Goal: Information Seeking & Learning: Check status

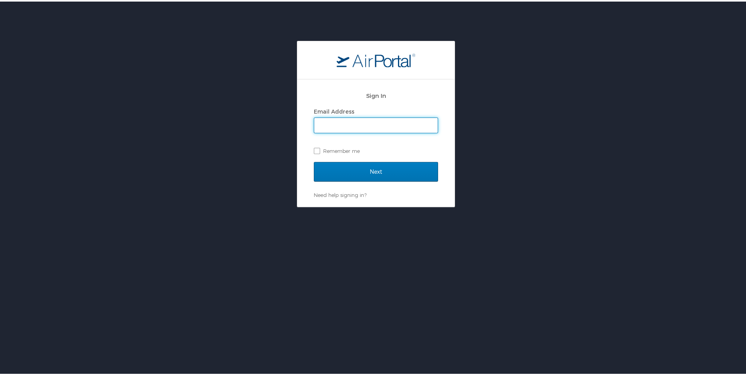
type input "kskahill@usmef.org"
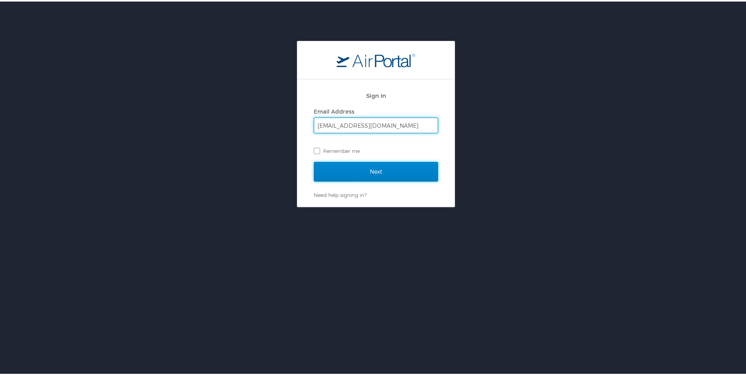
click at [355, 170] on input "Next" at bounding box center [376, 170] width 124 height 20
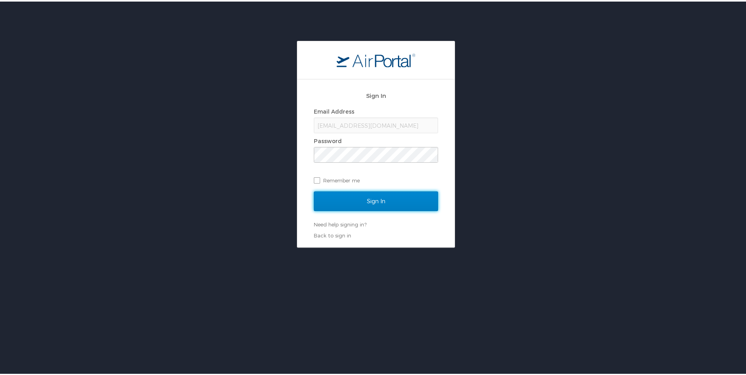
click at [379, 200] on input "Sign In" at bounding box center [376, 200] width 124 height 20
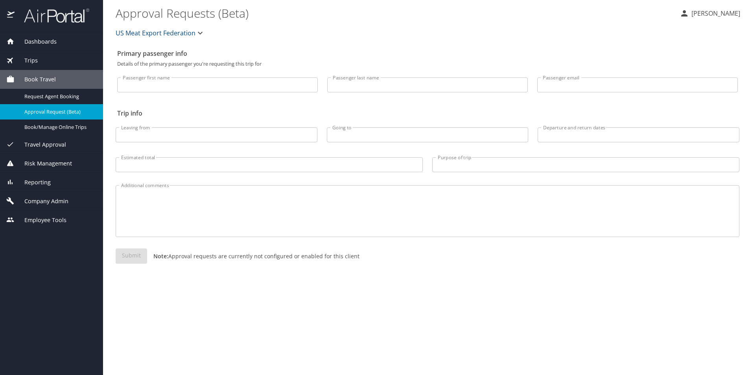
click at [51, 57] on div "Trips" at bounding box center [51, 60] width 90 height 9
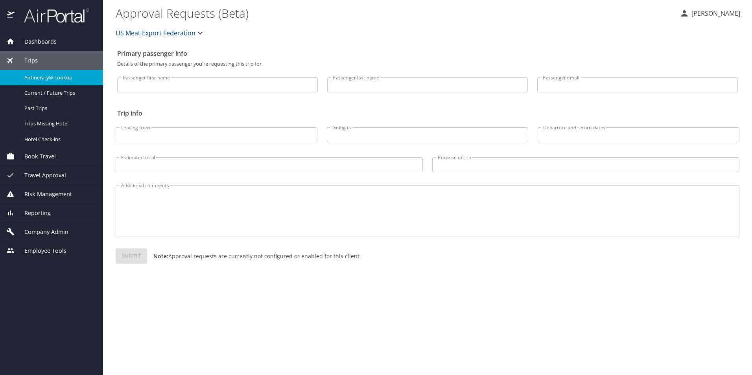
click at [56, 75] on span "Airtinerary® Lookup" at bounding box center [58, 77] width 69 height 7
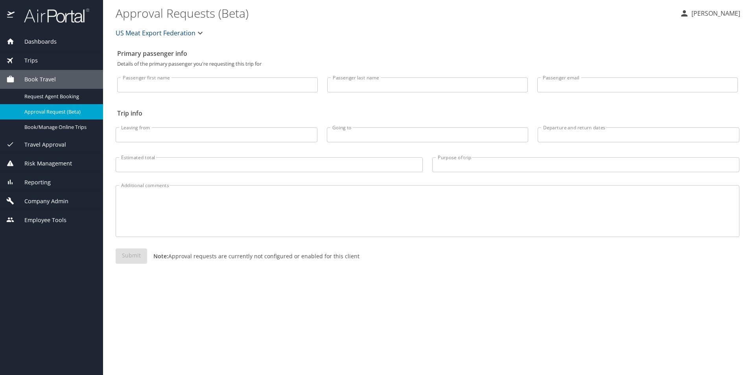
click at [50, 59] on div "Trips" at bounding box center [51, 60] width 90 height 9
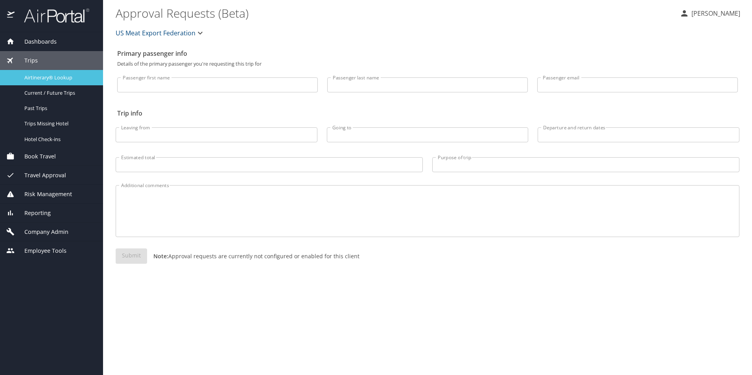
click at [55, 76] on span "Airtinerary® Lookup" at bounding box center [58, 77] width 69 height 7
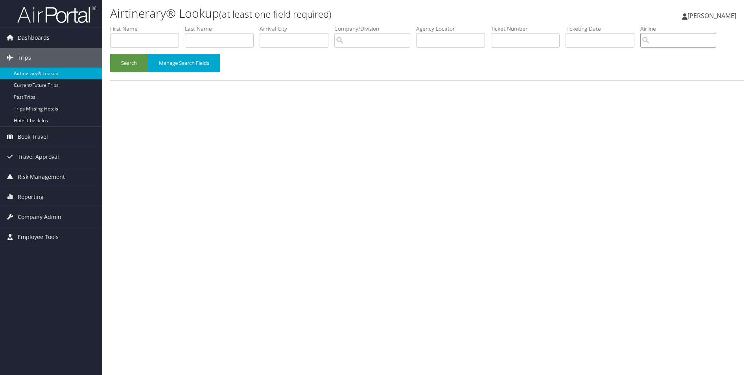
click at [693, 41] on input "search" at bounding box center [678, 40] width 76 height 15
click at [687, 52] on div "Delta Air Lines (DL)" at bounding box center [687, 55] width 74 height 8
type input "Delta Air Lines"
click at [207, 43] on input "text" at bounding box center [219, 40] width 69 height 15
type input "wheat"
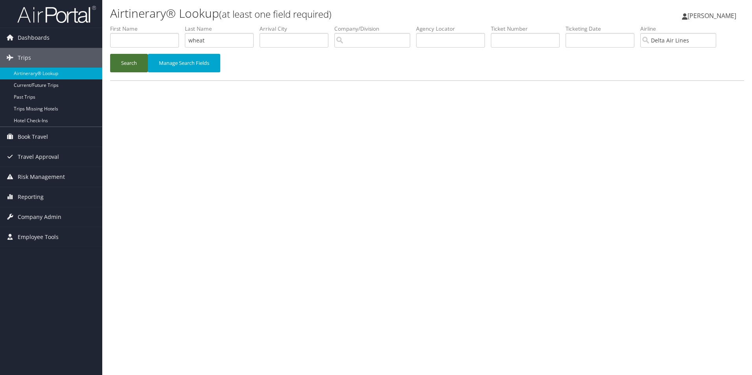
click at [132, 64] on button "Search" at bounding box center [129, 63] width 38 height 18
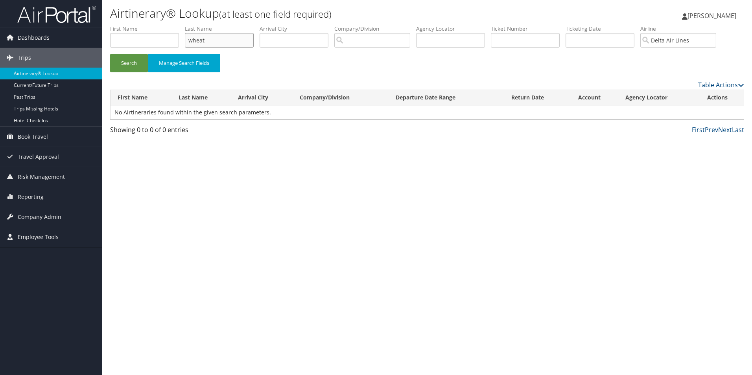
drag, startPoint x: 213, startPoint y: 43, endPoint x: 156, endPoint y: 37, distance: 58.1
click at [145, 25] on ul "First Name Last Name wheat Departure City Arrival City Company/Division Airport…" at bounding box center [427, 25] width 634 height 0
click at [156, 41] on input "text" at bounding box center [144, 40] width 69 height 15
paste input "wheat"
type input "wheat"
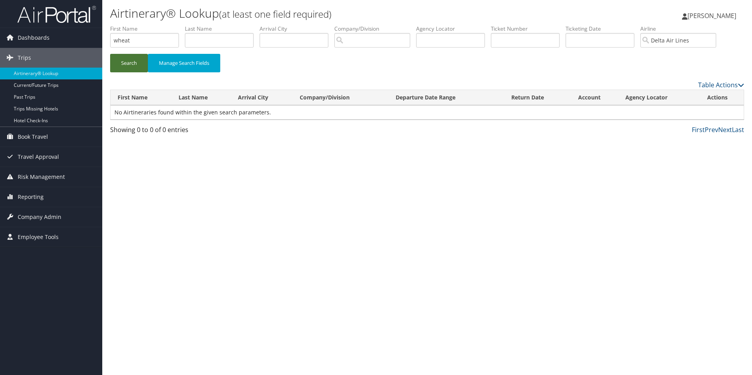
click at [139, 62] on button "Search" at bounding box center [129, 63] width 38 height 18
drag, startPoint x: 140, startPoint y: 44, endPoint x: 52, endPoint y: 25, distance: 89.4
click at [48, 29] on div "Dashboards AirPortal 360™ (Manager) My Travel Dashboard Trips Airtinerary® Look…" at bounding box center [376, 187] width 752 height 375
click at [133, 66] on button "Search" at bounding box center [129, 63] width 38 height 18
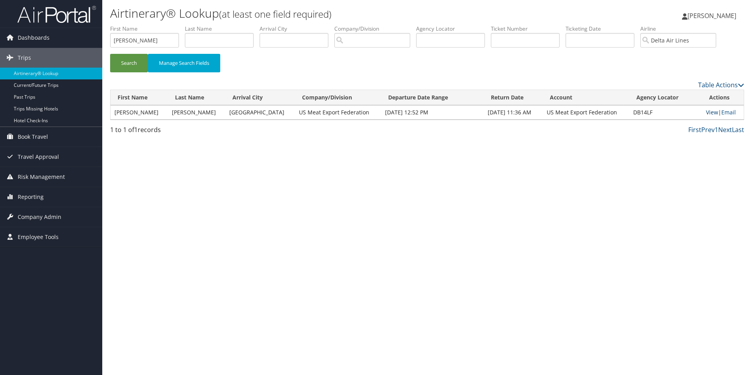
click at [708, 113] on link "View" at bounding box center [712, 111] width 12 height 7
drag, startPoint x: 135, startPoint y: 40, endPoint x: 88, endPoint y: 31, distance: 47.7
click at [88, 31] on div "Dashboards AirPortal 360™ (Manager) My Travel Dashboard Trips Airtinerary® Look…" at bounding box center [376, 187] width 752 height 375
type input "james"
click at [120, 62] on button "Search" at bounding box center [129, 63] width 38 height 18
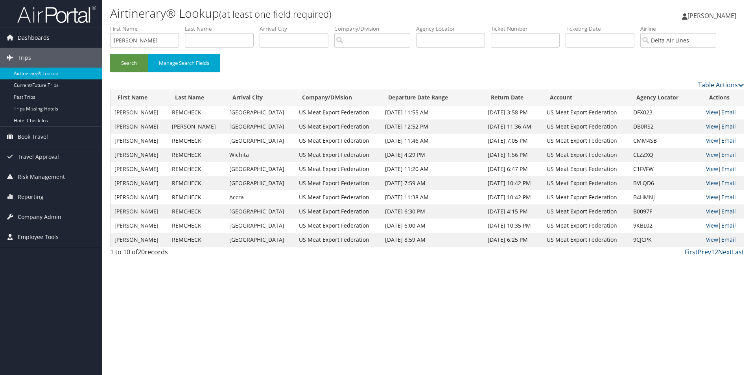
click at [708, 124] on link "View" at bounding box center [712, 126] width 12 height 7
drag, startPoint x: 145, startPoint y: 40, endPoint x: 88, endPoint y: 30, distance: 57.6
click at [88, 30] on div "Dashboards AirPortal 360™ (Manager) My Travel Dashboard Trips Airtinerary® Look…" at bounding box center [376, 187] width 752 height 375
click at [142, 40] on input "text" at bounding box center [144, 40] width 69 height 15
click at [133, 61] on button "Search" at bounding box center [129, 63] width 38 height 18
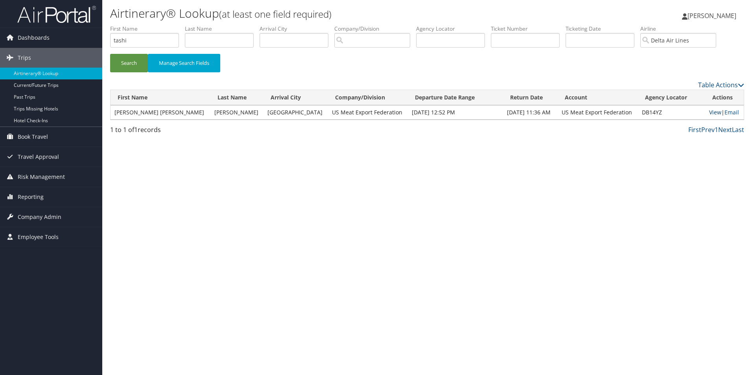
click at [710, 112] on link "View" at bounding box center [715, 111] width 12 height 7
drag, startPoint x: 158, startPoint y: 38, endPoint x: 69, endPoint y: 21, distance: 90.4
click at [69, 21] on div "Dashboards AirPortal 360™ (Manager) My Travel Dashboard Trips Airtinerary® Look…" at bounding box center [376, 187] width 752 height 375
type input "h"
type input "mack"
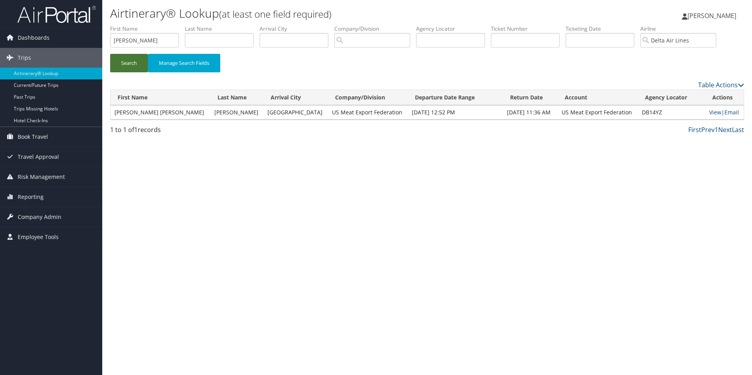
click at [134, 66] on button "Search" at bounding box center [129, 63] width 38 height 18
click at [708, 110] on link "View" at bounding box center [714, 111] width 12 height 7
drag, startPoint x: 143, startPoint y: 39, endPoint x: 86, endPoint y: 35, distance: 56.8
click at [86, 35] on div "Dashboards AirPortal 360™ (Manager) My Travel Dashboard Trips Airtinerary® Look…" at bounding box center [376, 187] width 752 height 375
type input "remch"
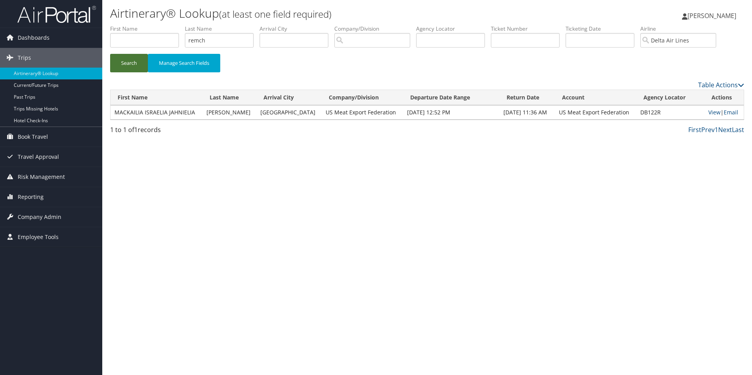
click at [122, 61] on button "Search" at bounding box center [129, 63] width 38 height 18
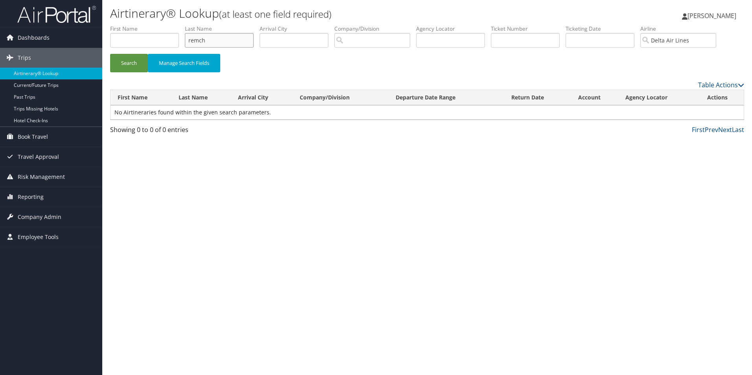
drag, startPoint x: 235, startPoint y: 41, endPoint x: 151, endPoint y: 26, distance: 85.1
click at [151, 25] on ul "First Name Last Name remch Departure City Arrival City Company/Division Airport…" at bounding box center [427, 25] width 634 height 0
click at [134, 45] on input "text" at bounding box center [144, 40] width 69 height 15
click at [121, 66] on button "Search" at bounding box center [129, 63] width 38 height 18
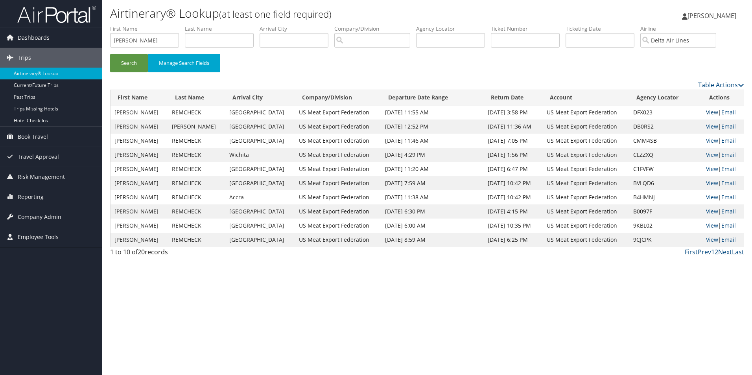
click at [706, 111] on link "View" at bounding box center [712, 111] width 12 height 7
drag, startPoint x: 158, startPoint y: 36, endPoint x: 99, endPoint y: 33, distance: 59.1
click at [99, 33] on div "Dashboards AirPortal 360™ (Manager) My Travel Dashboard Trips Airtinerary® Look…" at bounding box center [376, 187] width 752 height 375
type input "marion"
click at [132, 65] on button "Search" at bounding box center [129, 63] width 38 height 18
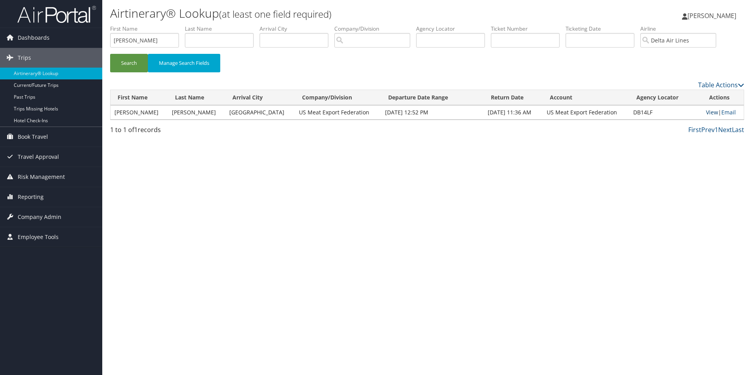
click at [712, 112] on link "View" at bounding box center [712, 111] width 12 height 7
click at [716, 39] on input "Delta Air Lines" at bounding box center [678, 40] width 76 height 15
click at [126, 71] on button "Search" at bounding box center [129, 63] width 38 height 18
click at [711, 108] on td "View | Email" at bounding box center [723, 112] width 42 height 14
click at [708, 112] on link "View" at bounding box center [712, 111] width 12 height 7
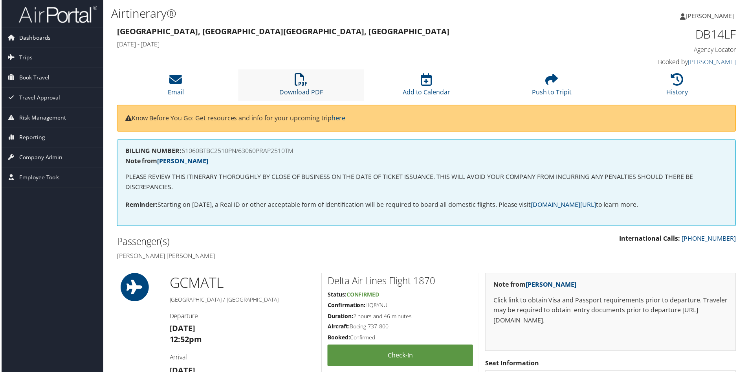
click at [300, 78] on icon at bounding box center [301, 80] width 13 height 13
click at [285, 90] on link "Download PDF" at bounding box center [301, 87] width 44 height 19
click at [302, 84] on icon at bounding box center [301, 80] width 13 height 13
click at [298, 90] on link "Download PDF" at bounding box center [301, 87] width 44 height 19
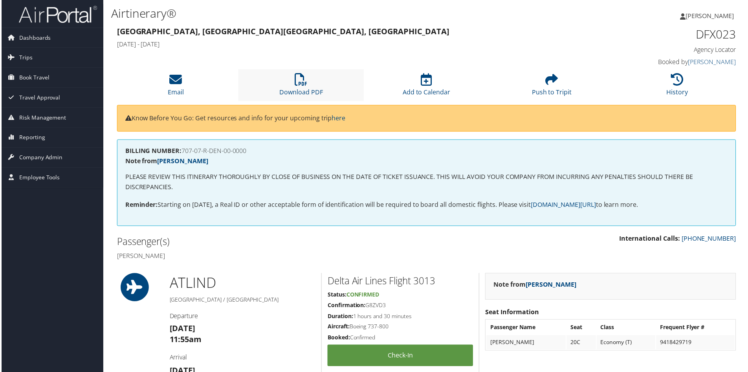
click at [308, 84] on li "Download PDF" at bounding box center [301, 86] width 126 height 32
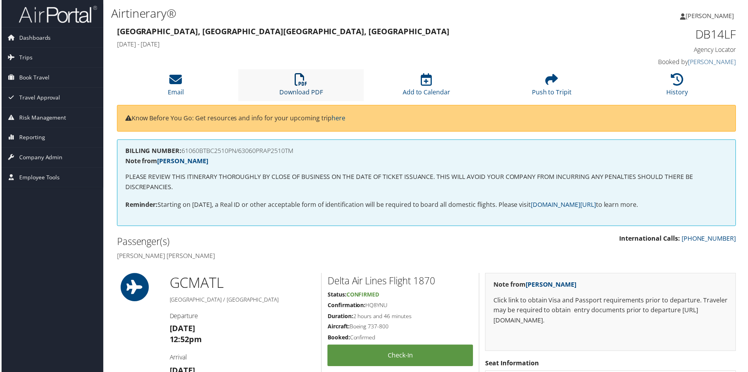
click at [302, 75] on icon at bounding box center [301, 80] width 13 height 13
click at [711, 84] on li "History" at bounding box center [679, 86] width 126 height 32
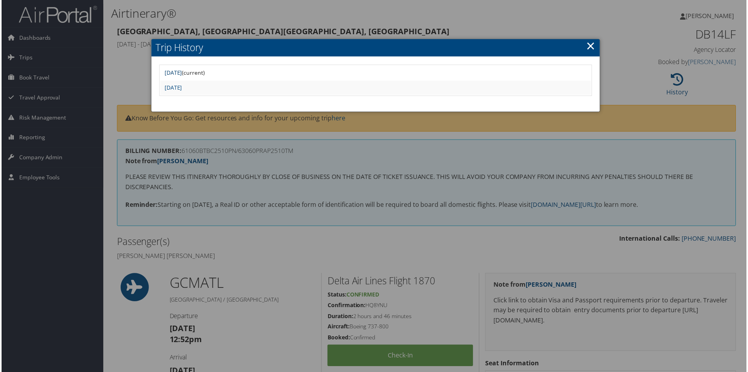
click at [181, 72] on link "Thu Sep 4 16:09:53 MDT 2025" at bounding box center [173, 72] width 18 height 7
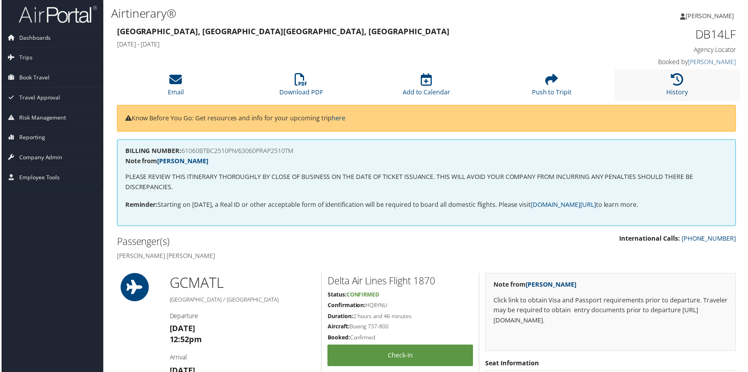
click at [688, 83] on li "History" at bounding box center [679, 86] width 126 height 32
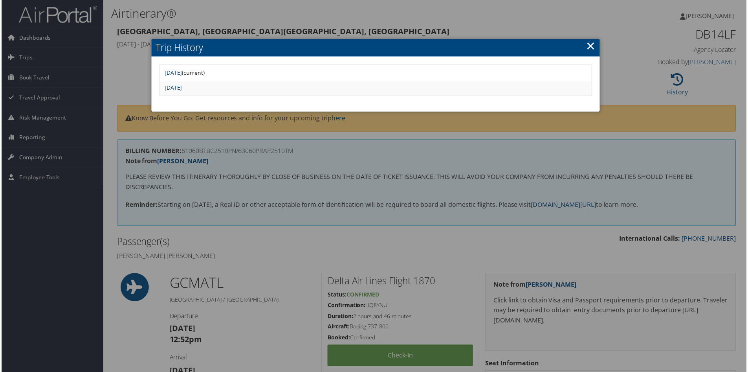
click at [181, 86] on link "[DATE]" at bounding box center [173, 87] width 18 height 7
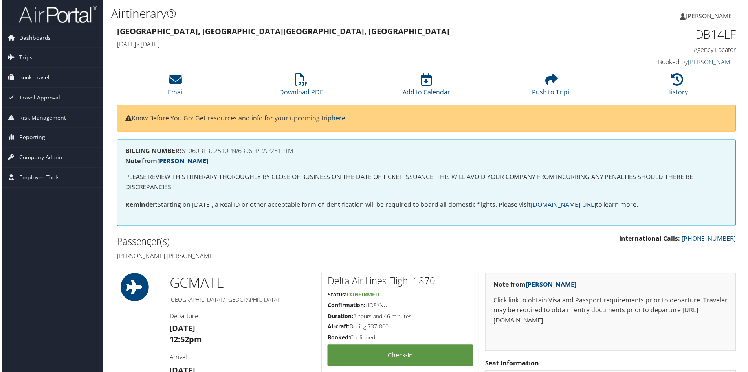
scroll to position [39, 0]
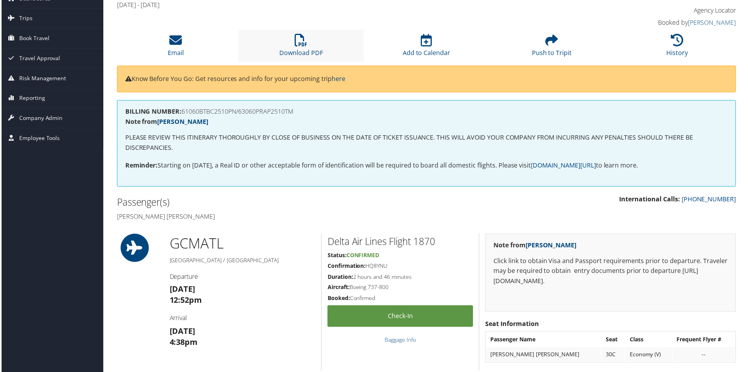
click at [290, 42] on li "Download PDF" at bounding box center [301, 46] width 126 height 32
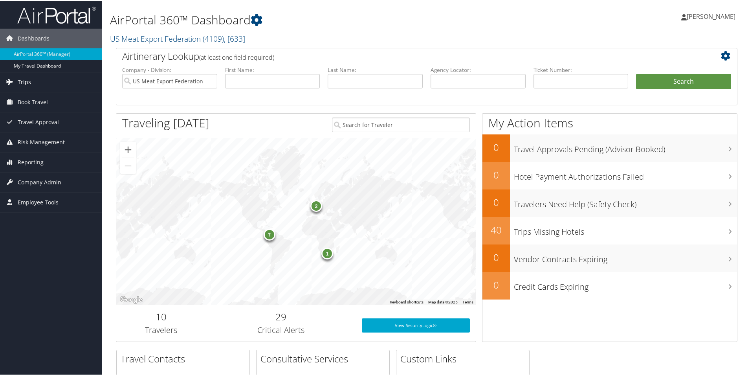
click at [38, 80] on link "Trips" at bounding box center [51, 82] width 102 height 20
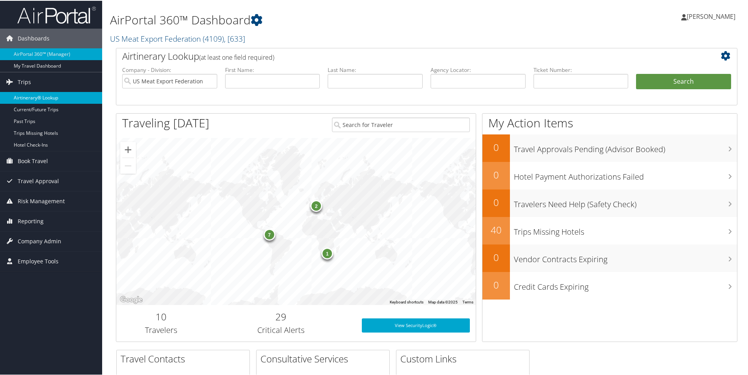
click at [40, 94] on link "Airtinerary® Lookup" at bounding box center [51, 97] width 102 height 12
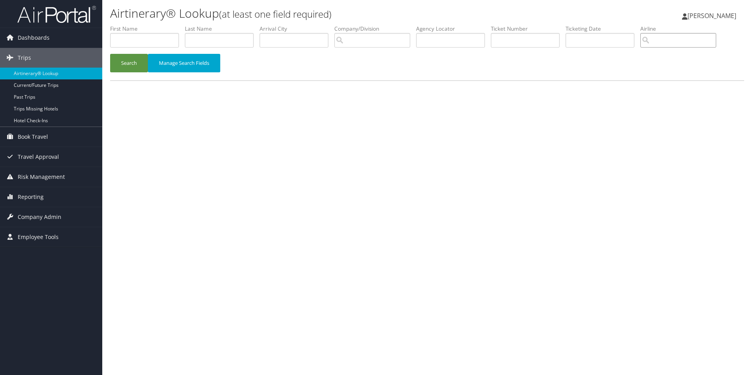
click at [671, 43] on input "search" at bounding box center [678, 40] width 76 height 15
click at [685, 56] on div "Southwest Airlines (WN)" at bounding box center [692, 55] width 85 height 8
type input "Southwest Airlines"
click at [150, 36] on input "text" at bounding box center [144, 40] width 69 height 15
type input "stacie"
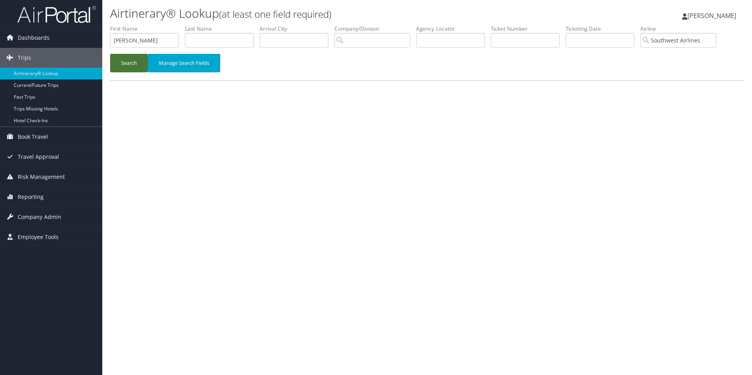
click at [129, 60] on button "Search" at bounding box center [129, 63] width 38 height 18
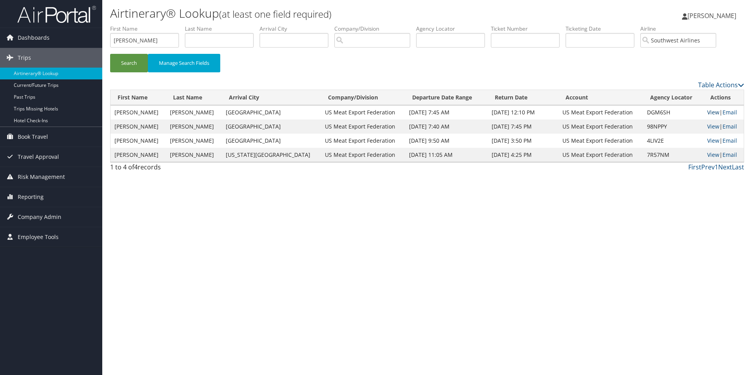
click at [707, 112] on link "View" at bounding box center [713, 111] width 12 height 7
drag, startPoint x: 146, startPoint y: 44, endPoint x: 6, endPoint y: 19, distance: 142.1
click at [1, 16] on div "Dashboards AirPortal 360™ (Manager) My Travel Dashboard Trips Airtinerary® Look…" at bounding box center [376, 187] width 752 height 375
click at [129, 65] on button "Search" at bounding box center [129, 63] width 38 height 18
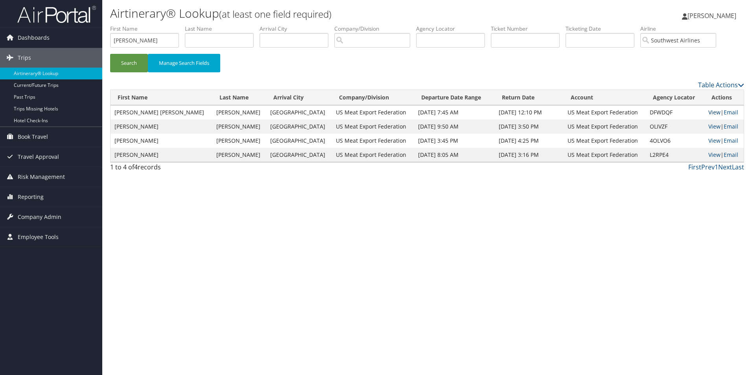
click at [708, 113] on link "View" at bounding box center [714, 111] width 12 height 7
drag, startPoint x: 154, startPoint y: 41, endPoint x: 48, endPoint y: 36, distance: 105.9
click at [46, 37] on div "Dashboards AirPortal 360™ (Manager) My Travel Dashboard Trips Airtinerary® Look…" at bounding box center [376, 187] width 752 height 375
click at [124, 59] on button "Search" at bounding box center [129, 63] width 38 height 18
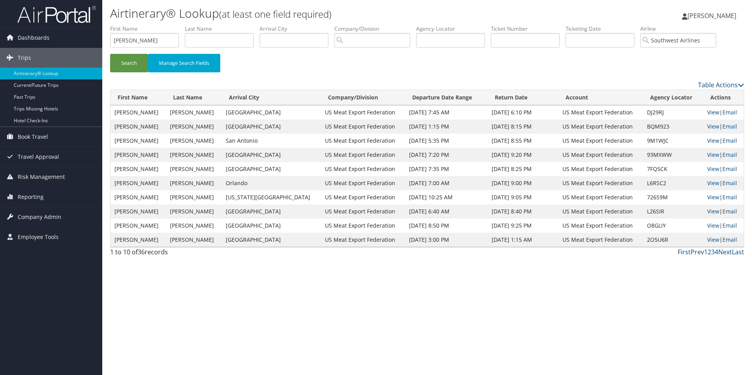
click at [708, 110] on link "View" at bounding box center [713, 111] width 12 height 7
drag, startPoint x: 143, startPoint y: 37, endPoint x: 78, endPoint y: 39, distance: 65.3
click at [78, 39] on div "Dashboards AirPortal 360™ (Manager) My Travel Dashboard Trips Airtinerary® Look…" at bounding box center [376, 187] width 752 height 375
click at [135, 61] on button "Search" at bounding box center [129, 63] width 38 height 18
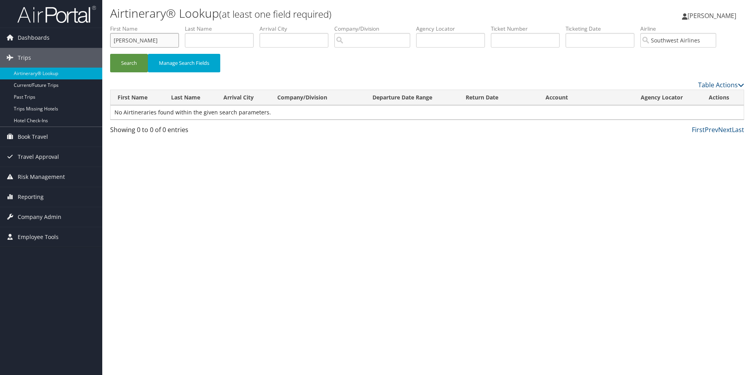
click at [138, 38] on input "annie" at bounding box center [144, 40] width 69 height 15
type input "ann"
click at [131, 64] on button "Search" at bounding box center [129, 63] width 38 height 18
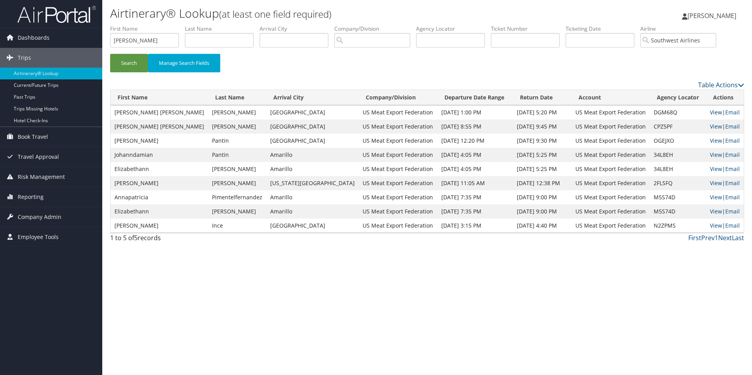
click at [710, 112] on link "View" at bounding box center [716, 111] width 12 height 7
click at [708, 36] on input "Southwest Airlines" at bounding box center [678, 40] width 76 height 15
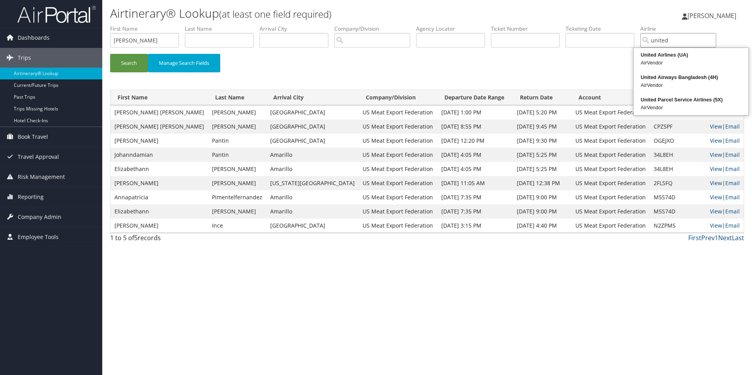
type input "united"
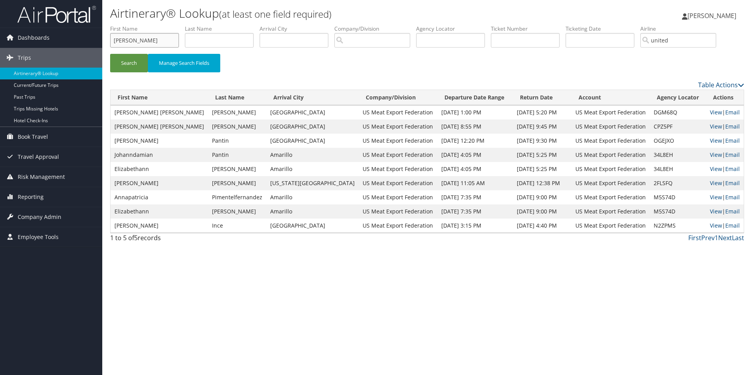
drag, startPoint x: 135, startPoint y: 42, endPoint x: 112, endPoint y: 39, distance: 23.0
click at [112, 39] on input "ann" at bounding box center [144, 40] width 69 height 15
type input "heidi"
click at [125, 59] on button "Search" at bounding box center [129, 63] width 38 height 18
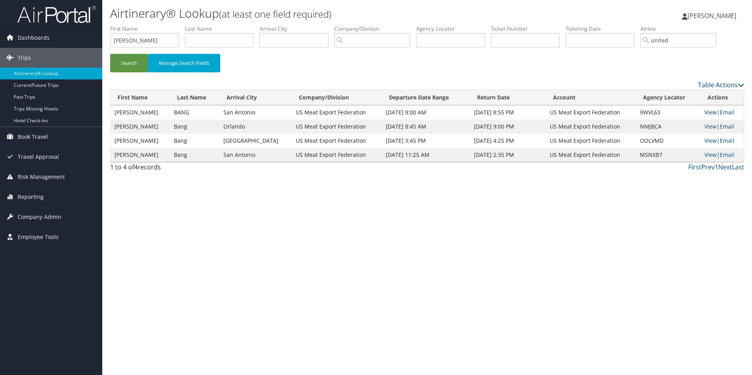
click at [704, 109] on link "View" at bounding box center [710, 111] width 12 height 7
drag, startPoint x: 143, startPoint y: 40, endPoint x: 77, endPoint y: 39, distance: 66.4
click at [77, 39] on div "Dashboards AirPortal 360™ (Manager) My Travel Dashboard Trips Airtinerary® Look…" at bounding box center [376, 187] width 752 height 375
click at [196, 37] on input "text" at bounding box center [219, 40] width 69 height 15
click at [129, 57] on button "Search" at bounding box center [129, 63] width 38 height 18
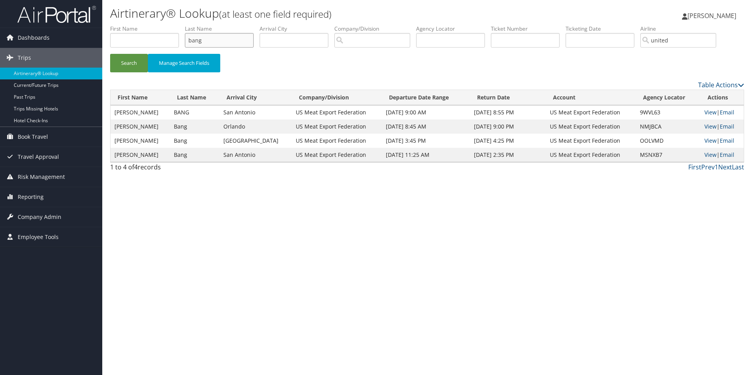
drag, startPoint x: 227, startPoint y: 40, endPoint x: 186, endPoint y: 36, distance: 41.9
click at [186, 25] on ul "First Name Last Name bang Departure City Arrival City Company/Division Airport/…" at bounding box center [427, 25] width 634 height 0
type input "beyer"
click at [130, 67] on button "Search" at bounding box center [129, 63] width 38 height 18
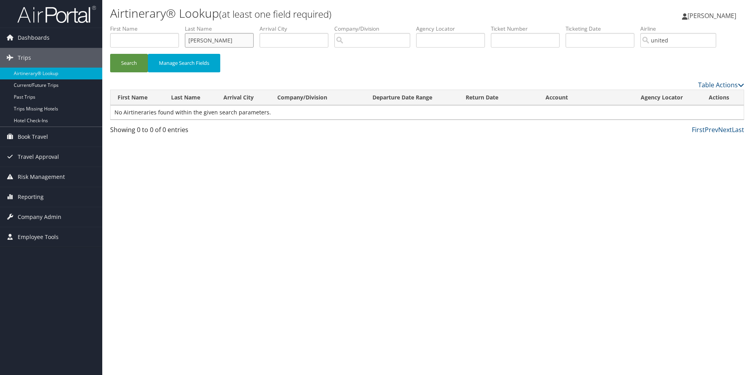
drag, startPoint x: 220, startPoint y: 40, endPoint x: 132, endPoint y: 32, distance: 88.8
click at [132, 25] on ul "First Name Last Name beyer Departure City Arrival City Company/Division Airport…" at bounding box center [427, 25] width 634 height 0
click at [146, 28] on label "First Name" at bounding box center [147, 29] width 75 height 8
click at [143, 37] on input "text" at bounding box center [144, 40] width 69 height 15
click at [135, 68] on button "Search" at bounding box center [129, 63] width 38 height 18
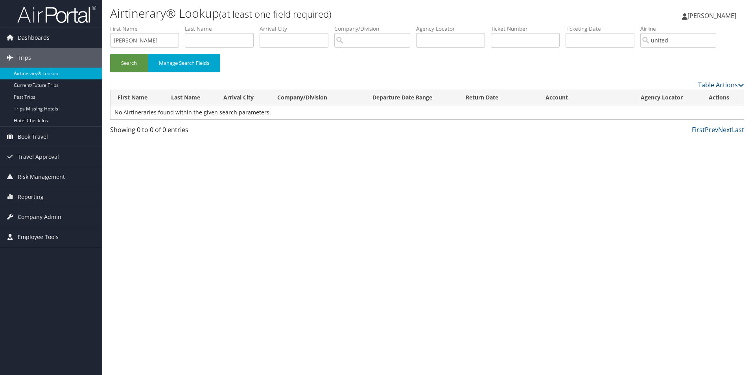
click at [749, 154] on div "Airtinerary® Lookup (at least one field required) Katherine Skahill Katherine S…" at bounding box center [426, 187] width 649 height 375
drag, startPoint x: 157, startPoint y: 39, endPoint x: 82, endPoint y: 35, distance: 75.2
click at [82, 35] on div "Dashboards AirPortal 360™ (Manager) My Travel Dashboard Trips Airtinerary® Look…" at bounding box center [376, 187] width 752 height 375
type input "b"
type input "erin"
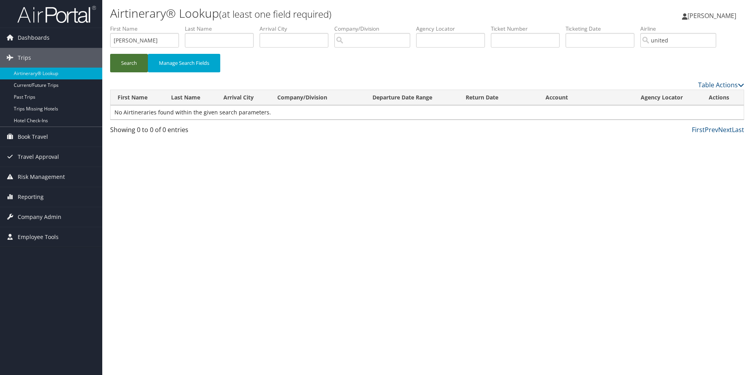
click at [133, 59] on button "Search" at bounding box center [129, 63] width 38 height 18
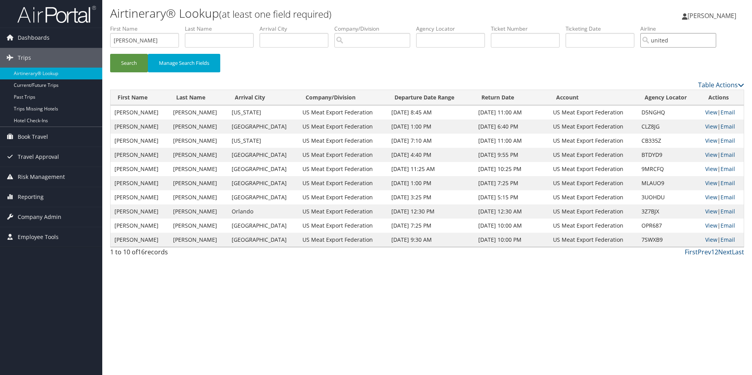
click at [693, 40] on input "united" at bounding box center [678, 40] width 76 height 15
click at [693, 40] on input "search" at bounding box center [678, 40] width 76 height 15
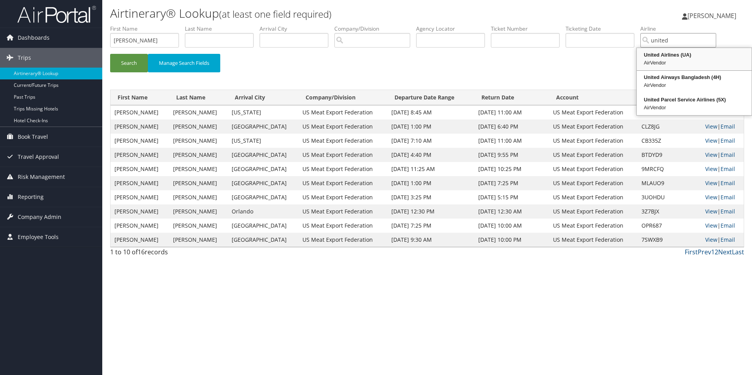
click at [680, 57] on div "United Airlines (UA)" at bounding box center [694, 55] width 112 height 8
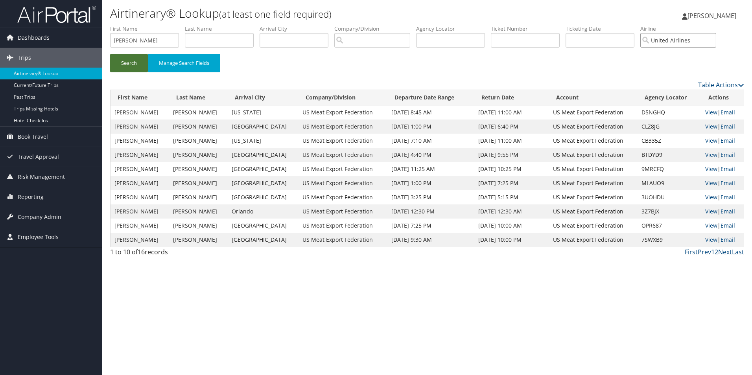
type input "United Airlines"
click at [129, 66] on button "Search" at bounding box center [129, 63] width 38 height 18
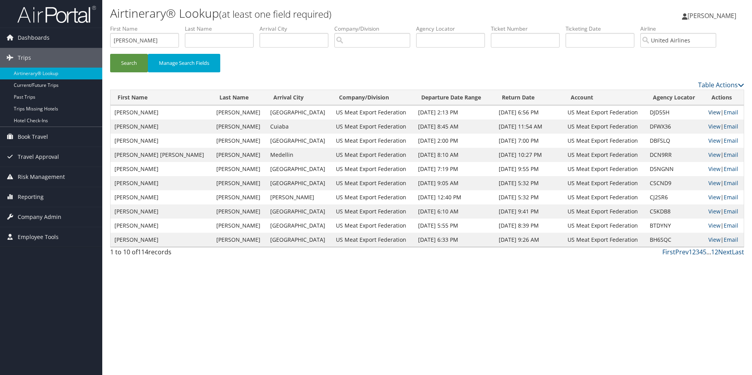
click at [708, 110] on link "View" at bounding box center [714, 111] width 12 height 7
click at [708, 138] on link "View" at bounding box center [714, 140] width 12 height 7
click at [708, 125] on link "View" at bounding box center [714, 126] width 12 height 7
drag, startPoint x: 147, startPoint y: 41, endPoint x: 114, endPoint y: 40, distance: 33.8
click at [114, 40] on input "erin" at bounding box center [144, 40] width 69 height 15
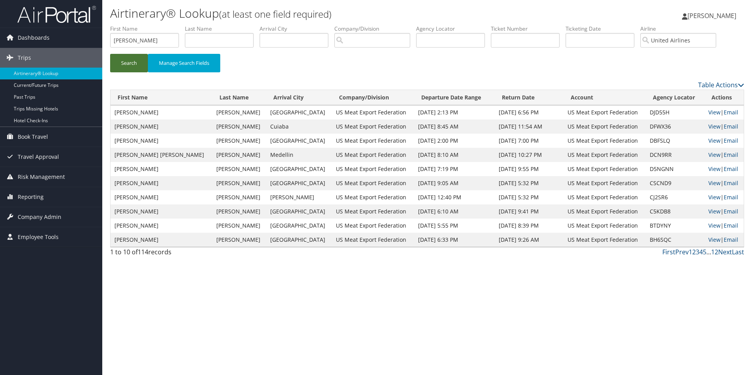
click at [132, 63] on button "Search" at bounding box center [129, 63] width 38 height 18
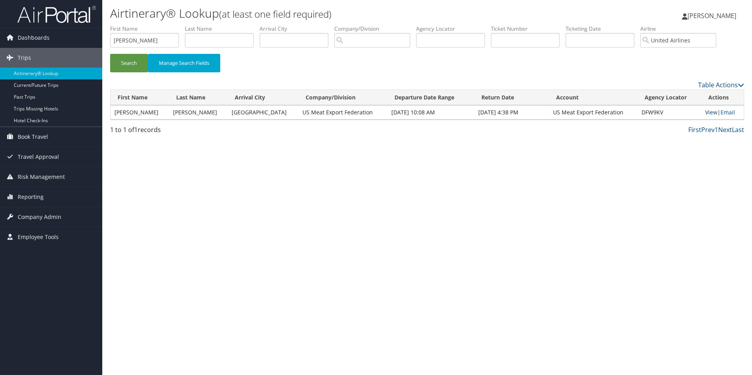
click at [706, 111] on link "View" at bounding box center [711, 111] width 12 height 7
drag, startPoint x: 150, startPoint y: 38, endPoint x: 89, endPoint y: 36, distance: 61.0
click at [89, 36] on div "Dashboards AirPortal 360™ (Manager) My Travel Dashboard Trips Airtinerary® Look…" at bounding box center [376, 187] width 752 height 375
click at [132, 62] on button "Search" at bounding box center [129, 63] width 38 height 18
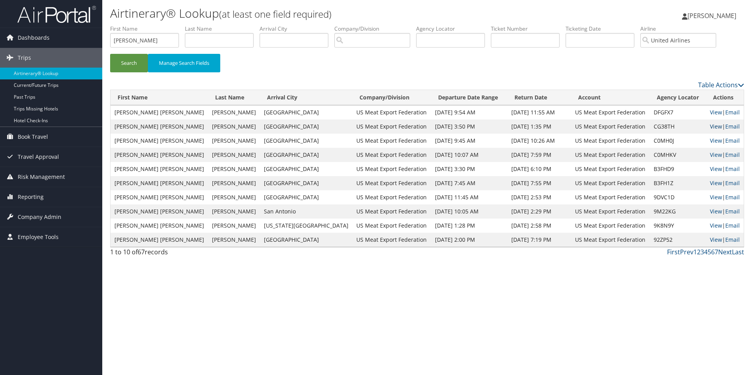
click at [710, 124] on link "View" at bounding box center [716, 126] width 12 height 7
click at [710, 110] on link "View" at bounding box center [716, 111] width 12 height 7
drag, startPoint x: 157, startPoint y: 34, endPoint x: 48, endPoint y: 35, distance: 109.3
click at [48, 35] on div "Dashboards AirPortal 360™ (Manager) My Travel Dashboard Trips Airtinerary® Look…" at bounding box center [376, 187] width 752 height 375
click at [128, 61] on button "Search" at bounding box center [129, 63] width 38 height 18
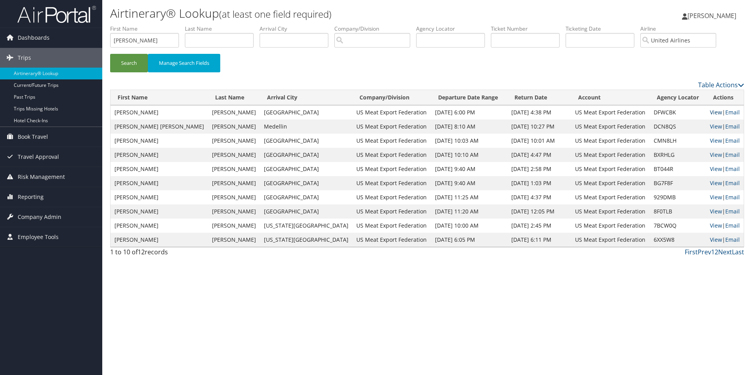
click at [710, 110] on link "View" at bounding box center [716, 111] width 12 height 7
drag, startPoint x: 147, startPoint y: 39, endPoint x: 62, endPoint y: 27, distance: 85.7
click at [62, 27] on div "Dashboards AirPortal 360™ (Manager) My Travel Dashboard Trips Airtinerary® Look…" at bounding box center [376, 187] width 752 height 375
type input "dan"
click at [135, 65] on button "Search" at bounding box center [129, 63] width 38 height 18
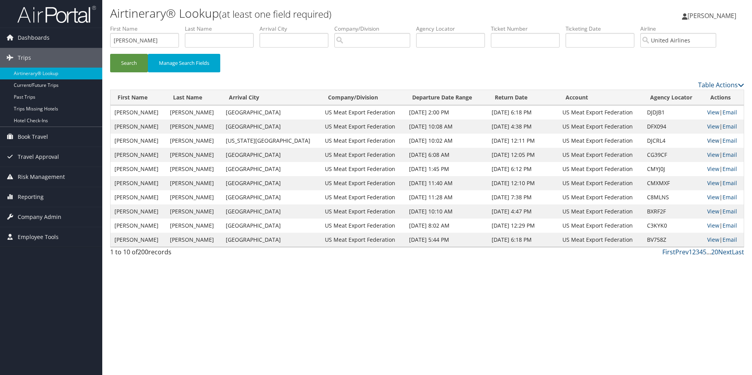
click at [707, 139] on link "View" at bounding box center [713, 140] width 12 height 7
click at [707, 124] on link "View" at bounding box center [713, 126] width 12 height 7
click at [707, 112] on link "View" at bounding box center [713, 111] width 12 height 7
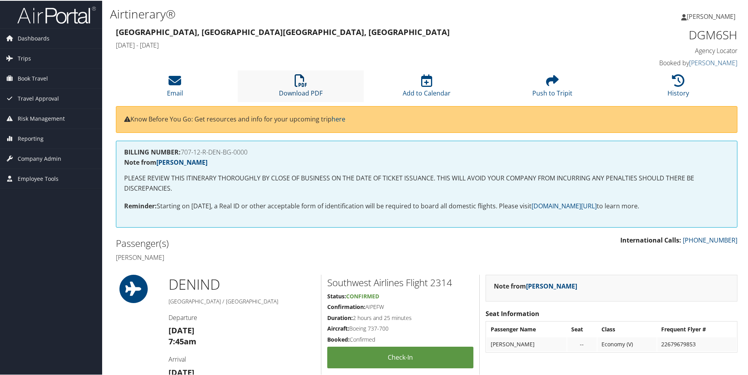
click at [295, 83] on icon at bounding box center [301, 80] width 13 height 13
click at [303, 85] on icon at bounding box center [301, 80] width 13 height 13
click at [668, 88] on link "History" at bounding box center [679, 87] width 22 height 19
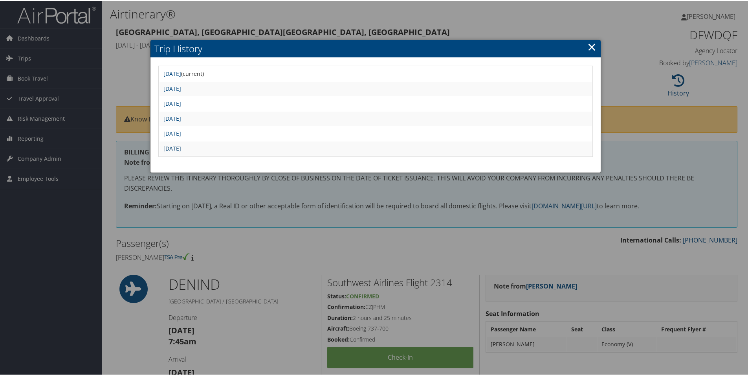
click at [181, 146] on link "[DATE]" at bounding box center [173, 147] width 18 height 7
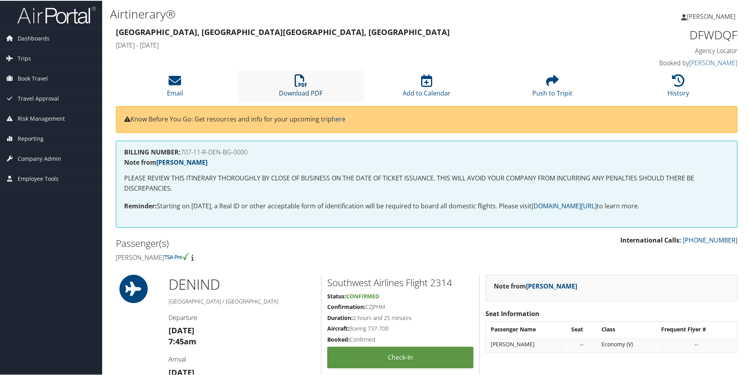
click at [306, 84] on icon at bounding box center [301, 80] width 13 height 13
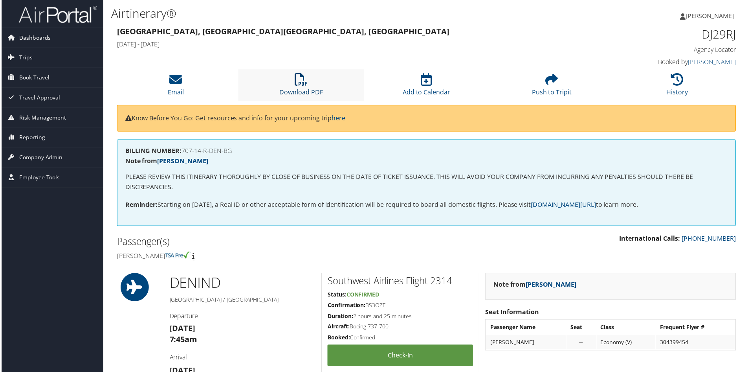
click at [300, 86] on icon at bounding box center [301, 80] width 13 height 13
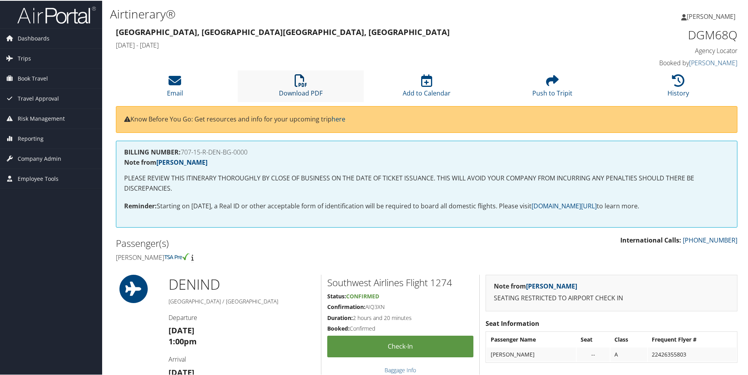
click at [296, 79] on icon at bounding box center [301, 80] width 13 height 13
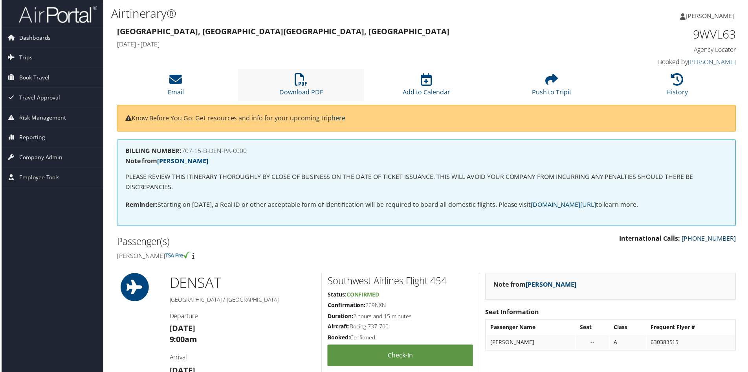
click at [291, 87] on li "Download PDF" at bounding box center [301, 86] width 126 height 32
click at [665, 81] on li "History" at bounding box center [679, 86] width 126 height 32
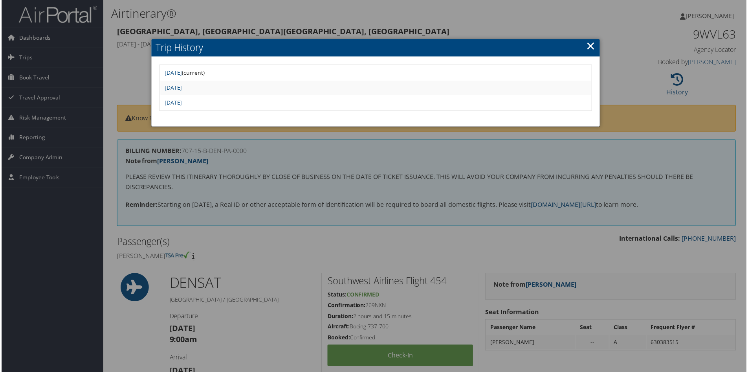
click at [590, 43] on link "×" at bounding box center [592, 46] width 9 height 16
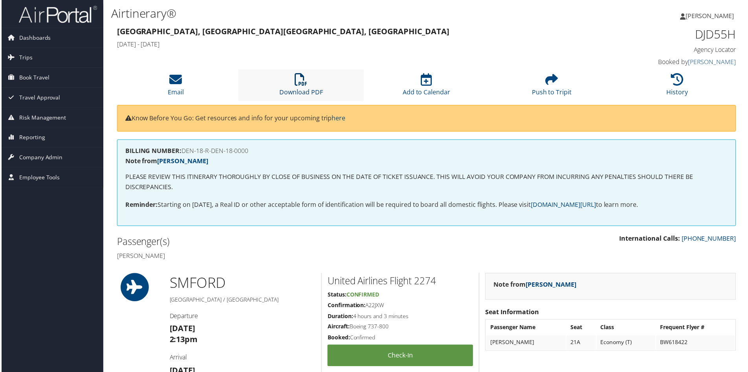
click at [306, 85] on icon at bounding box center [301, 80] width 13 height 13
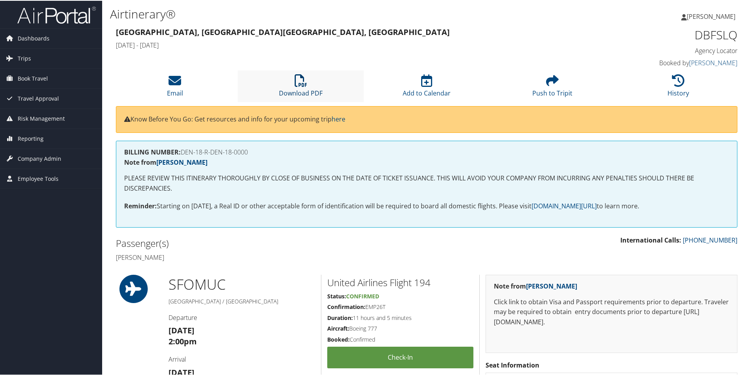
click at [303, 89] on link "Download PDF" at bounding box center [301, 87] width 44 height 19
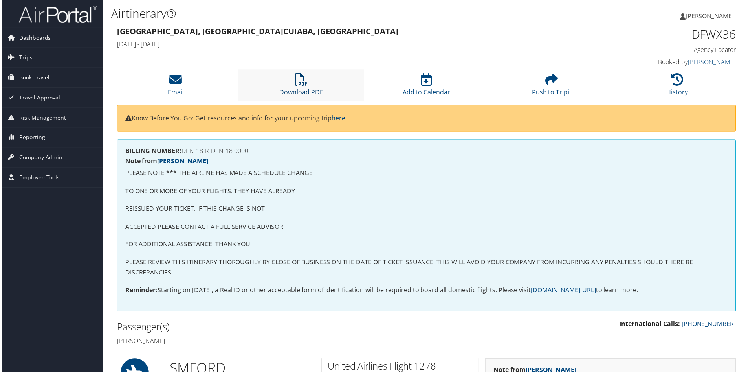
click at [300, 81] on icon at bounding box center [301, 80] width 13 height 13
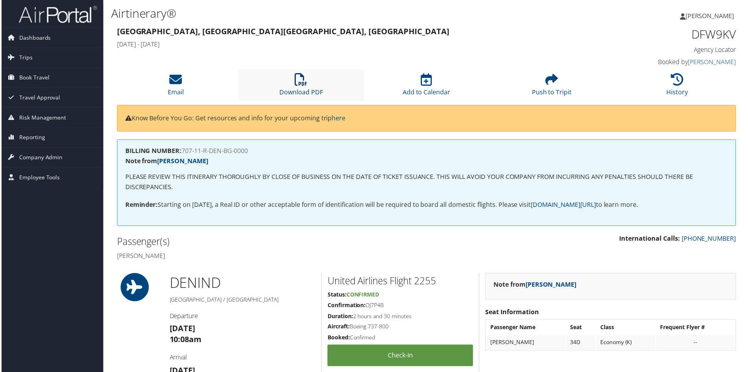
click at [302, 82] on icon at bounding box center [301, 80] width 13 height 13
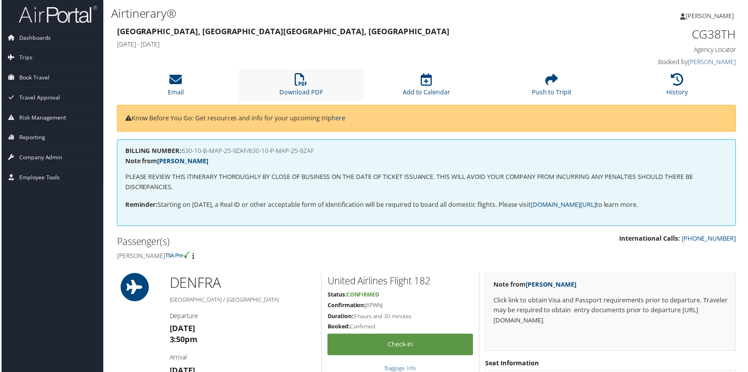
click at [307, 79] on li "Download PDF" at bounding box center [301, 86] width 126 height 32
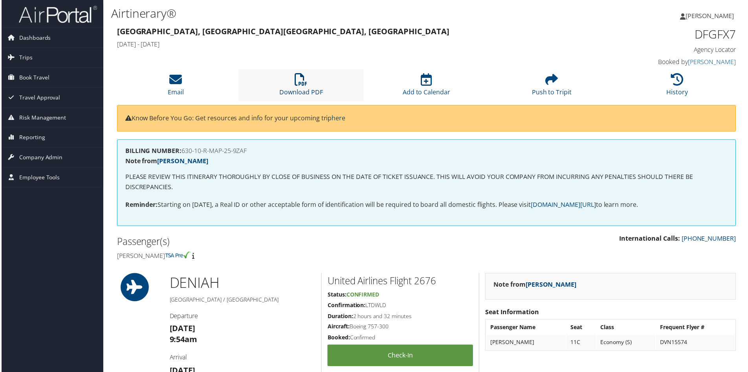
click at [300, 83] on icon at bounding box center [301, 80] width 13 height 13
click at [287, 80] on li "Download PDF" at bounding box center [301, 86] width 126 height 32
click at [295, 85] on icon at bounding box center [301, 80] width 13 height 13
click at [301, 88] on link "Download PDF" at bounding box center [301, 87] width 44 height 19
click at [305, 75] on icon at bounding box center [301, 80] width 13 height 13
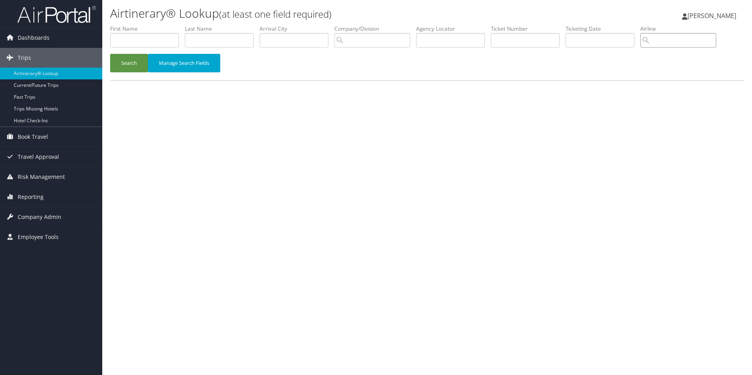
click at [679, 40] on input "search" at bounding box center [678, 40] width 76 height 15
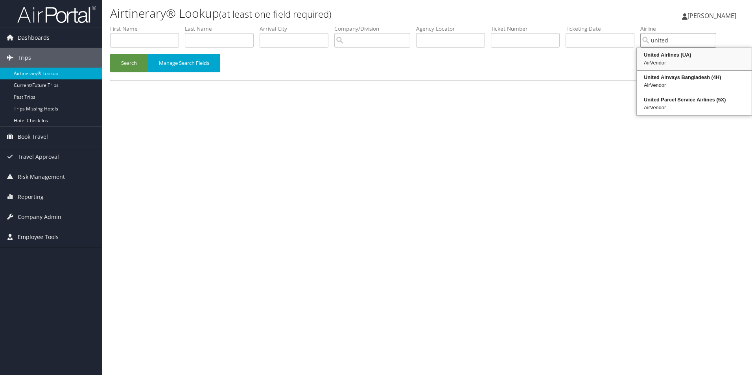
click at [684, 59] on div "United Airlines (UA)" at bounding box center [694, 55] width 112 height 8
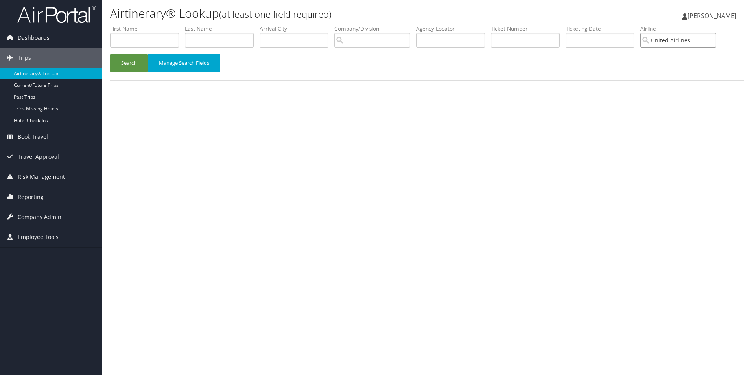
type input "United Airlines"
click at [130, 39] on input "text" at bounding box center [144, 40] width 69 height 15
click at [131, 60] on button "Search" at bounding box center [129, 63] width 38 height 18
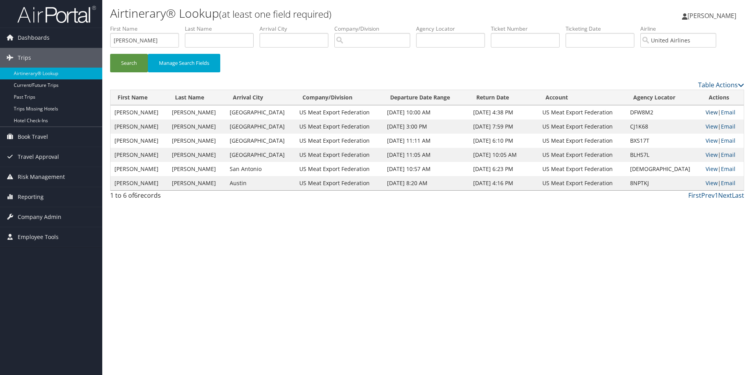
click at [705, 110] on link "View" at bounding box center [711, 111] width 12 height 7
drag, startPoint x: 136, startPoint y: 37, endPoint x: 103, endPoint y: 27, distance: 35.3
click at [103, 27] on div "Airtinerary® Lookup (at least one field required) Katherine Skahill Katherine S…" at bounding box center [426, 187] width 649 height 375
click at [123, 61] on button "Search" at bounding box center [129, 63] width 38 height 18
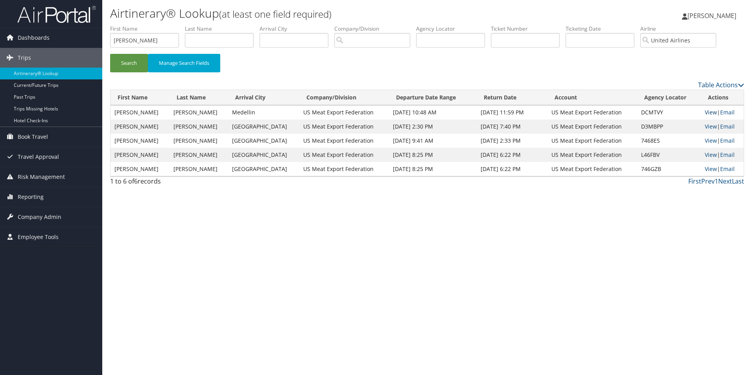
click at [708, 110] on link "View" at bounding box center [710, 111] width 12 height 7
drag, startPoint x: 158, startPoint y: 41, endPoint x: 52, endPoint y: 28, distance: 106.9
click at [52, 28] on div "Dashboards AirPortal 360™ (Manager) My Travel Dashboard Trips Airtinerary® Look…" at bounding box center [376, 187] width 752 height 375
click at [121, 61] on button "Search" at bounding box center [129, 63] width 38 height 18
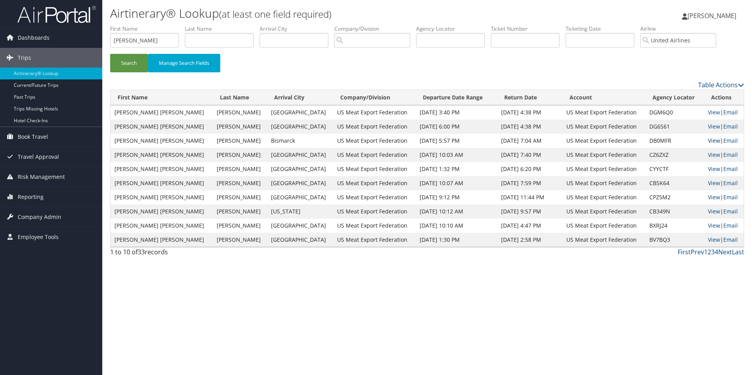
click at [708, 138] on link "View" at bounding box center [714, 140] width 12 height 7
click at [708, 112] on link "View" at bounding box center [714, 111] width 12 height 7
drag, startPoint x: 127, startPoint y: 39, endPoint x: 79, endPoint y: 30, distance: 49.1
click at [79, 30] on div "Dashboards AirPortal 360™ (Manager) My Travel Dashboard Trips Airtinerary® Look…" at bounding box center [376, 187] width 752 height 375
click at [123, 59] on button "Search" at bounding box center [129, 63] width 38 height 18
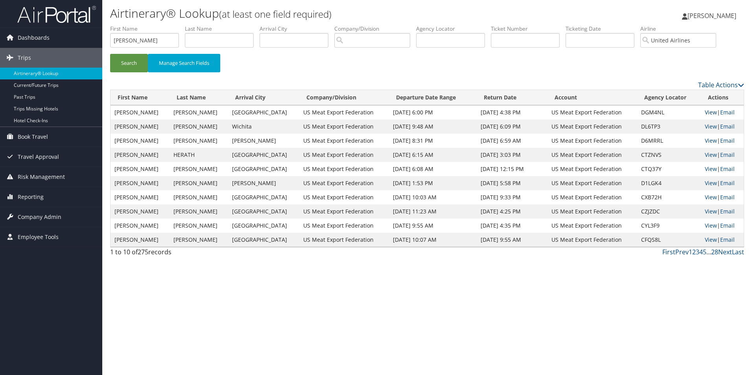
click at [704, 112] on link "View" at bounding box center [710, 111] width 12 height 7
drag, startPoint x: 143, startPoint y: 37, endPoint x: 85, endPoint y: 34, distance: 58.7
click at [85, 34] on div "Dashboards AirPortal 360™ (Manager) My Travel Dashboard Trips Airtinerary® Look…" at bounding box center [376, 187] width 752 height 375
click at [120, 64] on button "Search" at bounding box center [129, 63] width 38 height 18
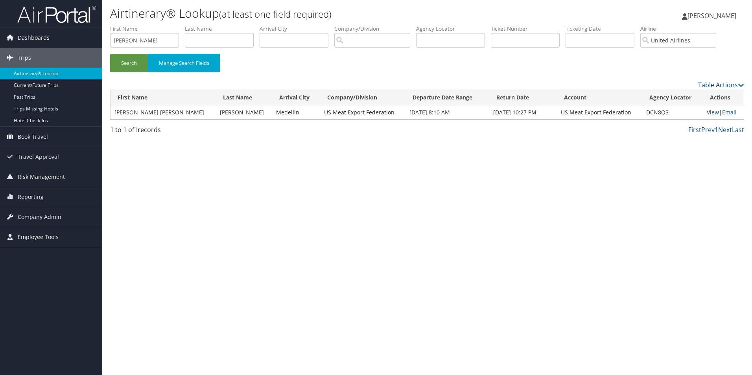
click at [710, 113] on link "View" at bounding box center [712, 111] width 12 height 7
drag, startPoint x: 147, startPoint y: 46, endPoint x: 26, endPoint y: 22, distance: 123.4
click at [26, 22] on div "Dashboards AirPortal 360™ (Manager) My Travel Dashboard Trips Airtinerary® Look…" at bounding box center [376, 187] width 752 height 375
type input "a"
click at [133, 64] on button "Search" at bounding box center [129, 63] width 38 height 18
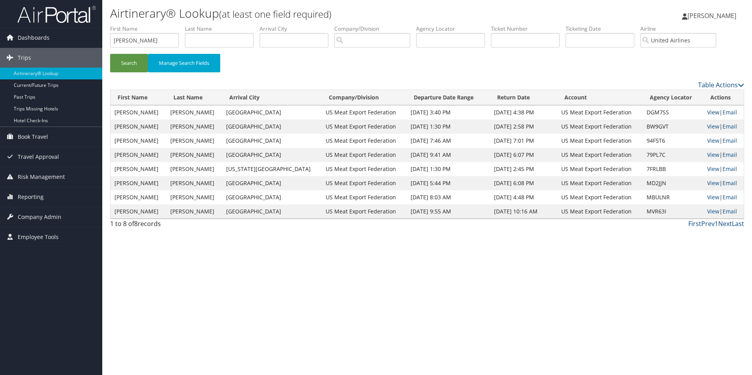
click at [707, 112] on link "View" at bounding box center [713, 111] width 12 height 7
drag, startPoint x: 132, startPoint y: 45, endPoint x: 98, endPoint y: 43, distance: 33.5
click at [98, 43] on div "Dashboards AirPortal 360™ (Manager) My Travel Dashboard Trips Airtinerary® Look…" at bounding box center [376, 187] width 752 height 375
click at [123, 58] on button "Search" at bounding box center [129, 63] width 38 height 18
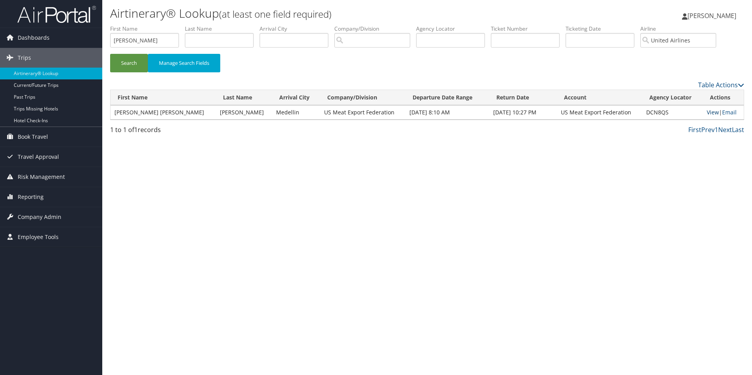
click at [706, 111] on link "View" at bounding box center [712, 111] width 12 height 7
drag, startPoint x: 145, startPoint y: 35, endPoint x: 95, endPoint y: 26, distance: 51.0
click at [95, 26] on div "Dashboards AirPortal 360™ (Manager) My Travel Dashboard Trips Airtinerary® Look…" at bounding box center [376, 187] width 752 height 375
click at [129, 64] on button "Search" at bounding box center [129, 63] width 38 height 18
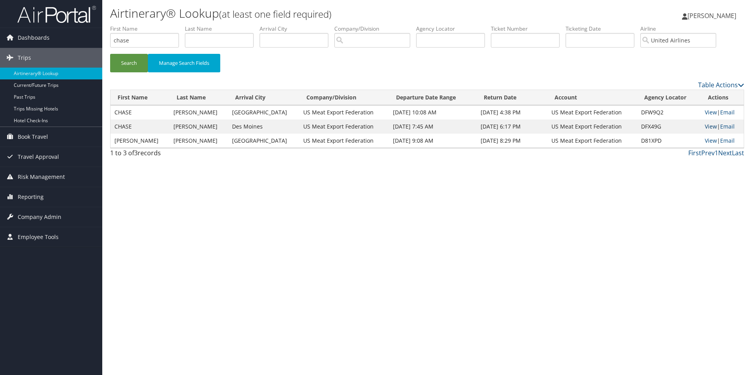
click at [705, 124] on link "View" at bounding box center [710, 126] width 12 height 7
click at [707, 110] on link "View" at bounding box center [710, 111] width 12 height 7
click at [704, 139] on link "View" at bounding box center [710, 140] width 12 height 7
drag, startPoint x: 143, startPoint y: 44, endPoint x: 99, endPoint y: 44, distance: 44.0
click at [99, 44] on div "Dashboards AirPortal 360™ (Manager) My Travel Dashboard Trips Airtinerary® Look…" at bounding box center [376, 187] width 752 height 375
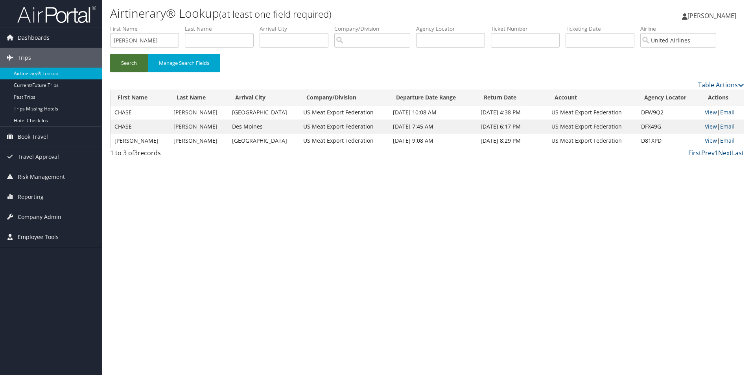
click at [134, 64] on button "Search" at bounding box center [129, 63] width 38 height 18
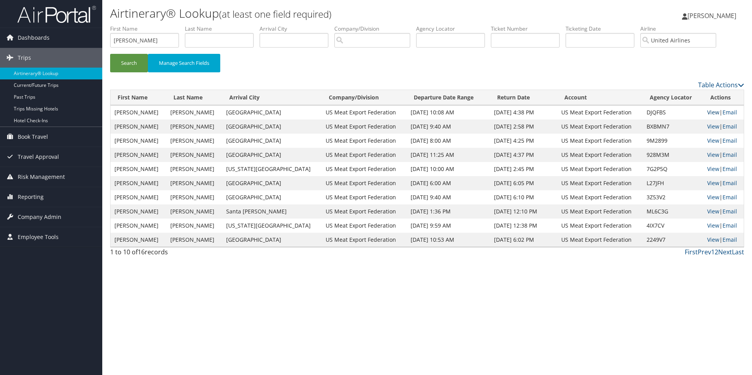
click at [707, 111] on link "View" at bounding box center [713, 111] width 12 height 7
drag, startPoint x: 136, startPoint y: 44, endPoint x: 99, endPoint y: 45, distance: 37.8
click at [99, 45] on div "Dashboards AirPortal 360™ (Manager) My Travel Dashboard Trips Airtinerary® Look…" at bounding box center [376, 187] width 752 height 375
click at [124, 61] on button "Search" at bounding box center [129, 63] width 38 height 18
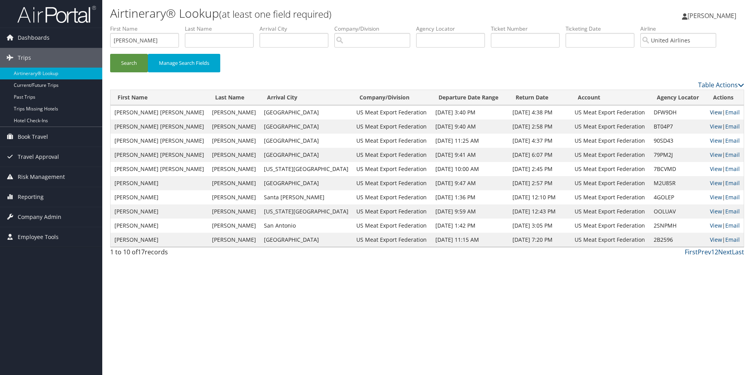
click at [710, 112] on link "View" at bounding box center [716, 111] width 12 height 7
drag, startPoint x: 160, startPoint y: 44, endPoint x: 51, endPoint y: 26, distance: 110.1
click at [51, 26] on div "Dashboards AirPortal 360™ (Manager) My Travel Dashboard Trips Airtinerary® Look…" at bounding box center [376, 187] width 752 height 375
click at [130, 54] on button "Search" at bounding box center [129, 63] width 38 height 18
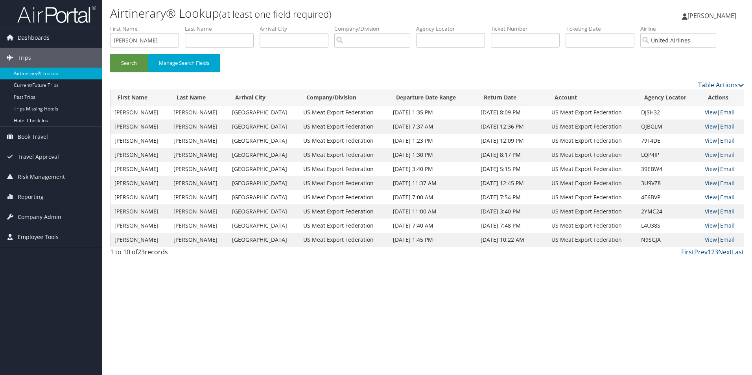
click at [708, 112] on link "View" at bounding box center [710, 111] width 12 height 7
drag, startPoint x: 149, startPoint y: 40, endPoint x: 59, endPoint y: 28, distance: 91.3
click at [59, 28] on div "Dashboards AirPortal 360™ (Manager) My Travel Dashboard Trips Airtinerary® Look…" at bounding box center [376, 187] width 752 height 375
click at [128, 59] on button "Search" at bounding box center [129, 63] width 38 height 18
click at [704, 108] on link "View" at bounding box center [710, 111] width 12 height 7
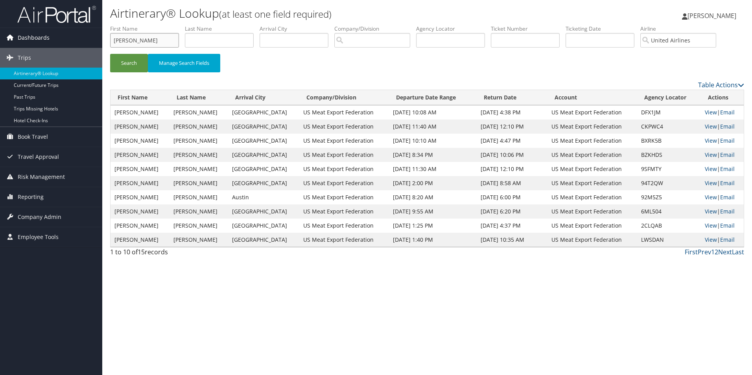
drag, startPoint x: 150, startPoint y: 40, endPoint x: 84, endPoint y: 28, distance: 67.2
click at [85, 28] on div "Dashboards AirPortal 360™ (Manager) My Travel Dashboard Trips Airtinerary® Look…" at bounding box center [376, 187] width 752 height 375
type input "scott"
click at [134, 57] on button "Search" at bounding box center [129, 63] width 38 height 18
click at [706, 126] on link "View" at bounding box center [710, 126] width 12 height 7
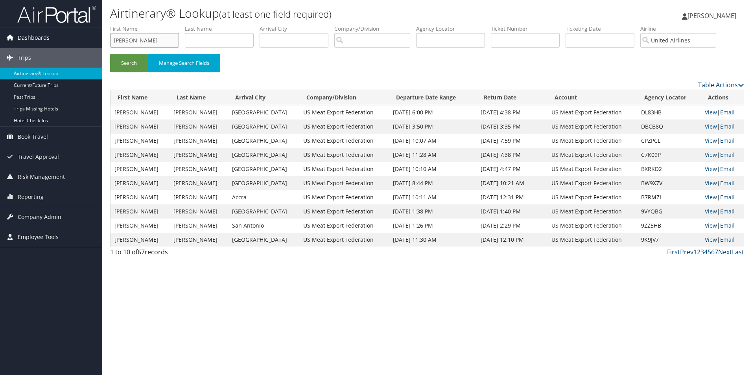
drag, startPoint x: 147, startPoint y: 41, endPoint x: 99, endPoint y: 42, distance: 48.0
click at [99, 42] on div "Dashboards AirPortal 360™ (Manager) My Travel Dashboard Trips Airtinerary® Look…" at bounding box center [376, 187] width 752 height 375
click at [129, 61] on button "Search" at bounding box center [129, 63] width 38 height 18
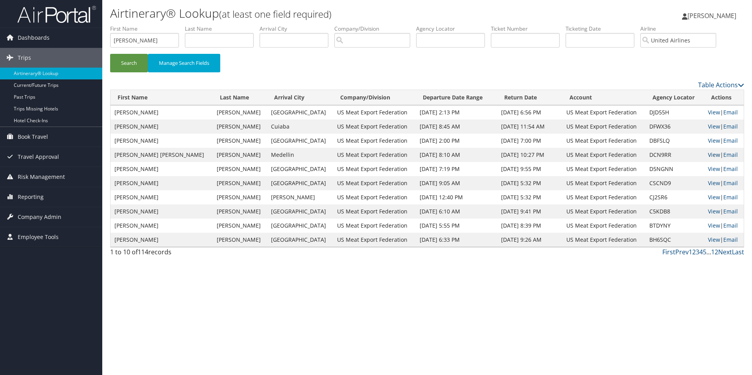
click at [708, 154] on link "View" at bounding box center [714, 154] width 12 height 7
drag, startPoint x: 98, startPoint y: 39, endPoint x: 35, endPoint y: 29, distance: 63.6
click at [35, 29] on div "Dashboards AirPortal 360™ (Manager) My Travel Dashboard Trips Airtinerary® Look…" at bounding box center [376, 187] width 752 height 375
click at [127, 55] on button "Search" at bounding box center [129, 63] width 38 height 18
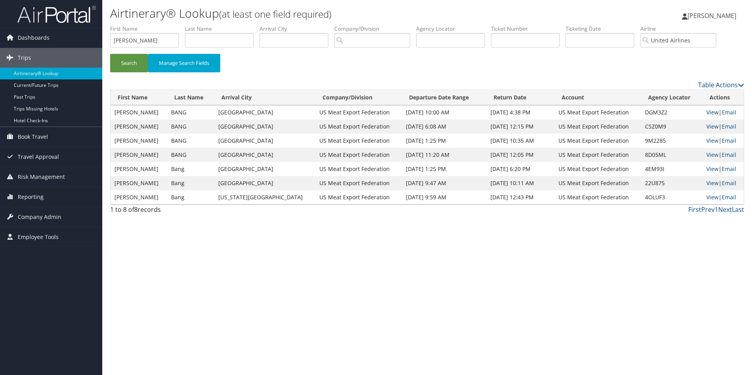
click at [706, 110] on link "View" at bounding box center [712, 111] width 12 height 7
drag, startPoint x: 152, startPoint y: 38, endPoint x: 63, endPoint y: 42, distance: 89.3
click at [29, 51] on div "Dashboards AirPortal 360™ (Manager) My Travel Dashboard Trips Airtinerary® Look…" at bounding box center [376, 187] width 752 height 375
click at [121, 58] on button "Search" at bounding box center [129, 63] width 38 height 18
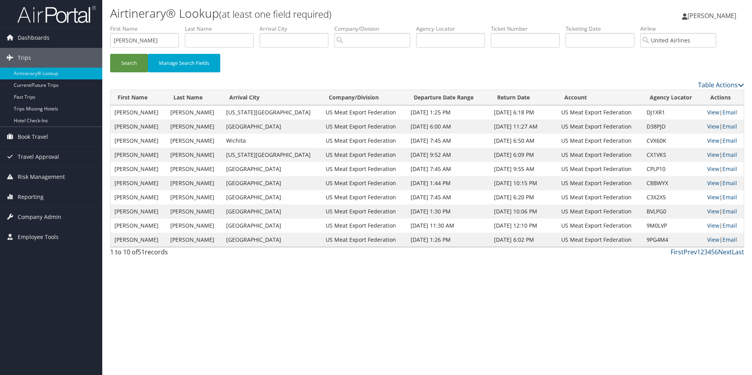
click at [707, 111] on link "View" at bounding box center [713, 111] width 12 height 7
drag, startPoint x: 59, startPoint y: 33, endPoint x: 36, endPoint y: 28, distance: 23.1
click at [33, 31] on div "Dashboards AirPortal 360™ (Manager) My Travel Dashboard Trips Airtinerary® Look…" at bounding box center [376, 187] width 752 height 375
click at [136, 55] on button "Search" at bounding box center [129, 63] width 38 height 18
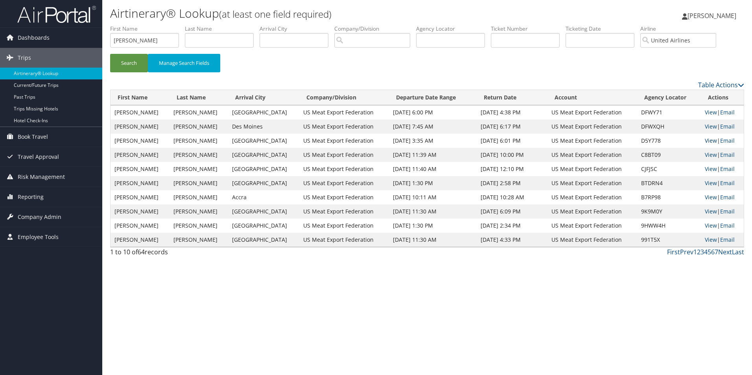
click at [708, 139] on link "View" at bounding box center [710, 140] width 12 height 7
click at [706, 125] on link "View" at bounding box center [710, 126] width 12 height 7
click at [706, 110] on link "View" at bounding box center [710, 111] width 12 height 7
drag, startPoint x: 147, startPoint y: 44, endPoint x: 98, endPoint y: 43, distance: 49.1
click at [98, 43] on div "Dashboards AirPortal 360™ (Manager) My Travel Dashboard Trips Airtinerary® Look…" at bounding box center [376, 187] width 752 height 375
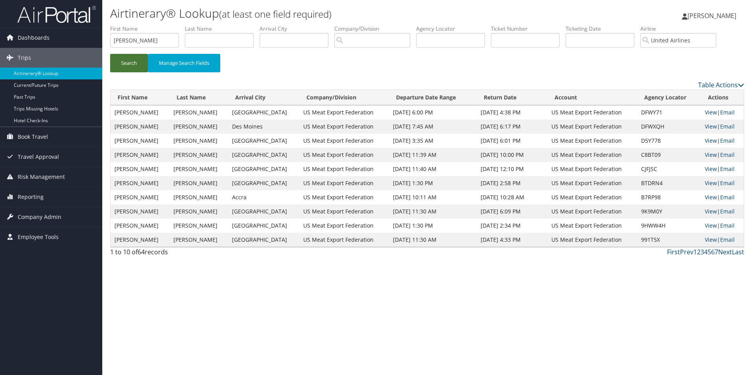
click at [112, 55] on button "Search" at bounding box center [129, 63] width 38 height 18
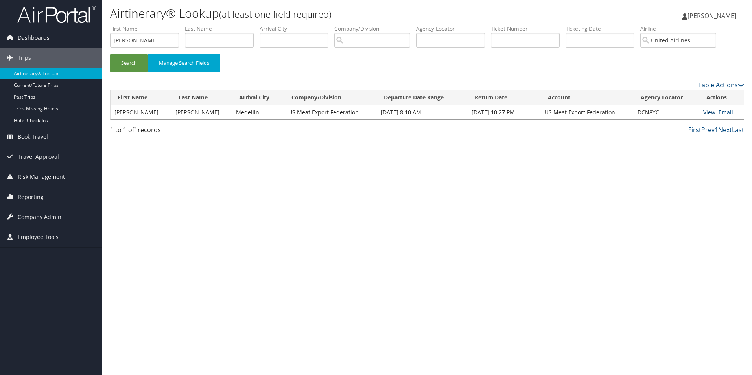
click at [707, 110] on link "View" at bounding box center [709, 111] width 12 height 7
drag, startPoint x: 140, startPoint y: 46, endPoint x: 68, endPoint y: 46, distance: 71.9
click at [68, 46] on div "Dashboards AirPortal 360™ (Manager) My Travel Dashboard Trips Airtinerary® Look…" at bounding box center [376, 187] width 752 height 375
click at [128, 65] on button "Search" at bounding box center [129, 63] width 38 height 18
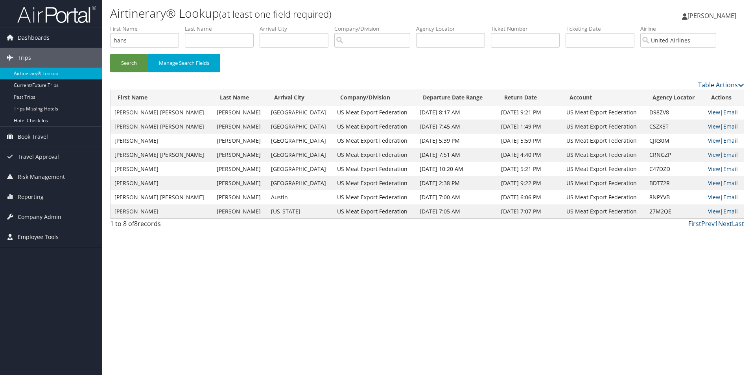
click at [708, 110] on link "View" at bounding box center [714, 111] width 12 height 7
drag, startPoint x: 133, startPoint y: 42, endPoint x: 100, endPoint y: 40, distance: 32.7
click at [100, 40] on div "Dashboards AirPortal 360™ (Manager) My Travel Dashboard Trips Airtinerary® Look…" at bounding box center [376, 187] width 752 height 375
click at [132, 56] on button "Search" at bounding box center [129, 63] width 38 height 18
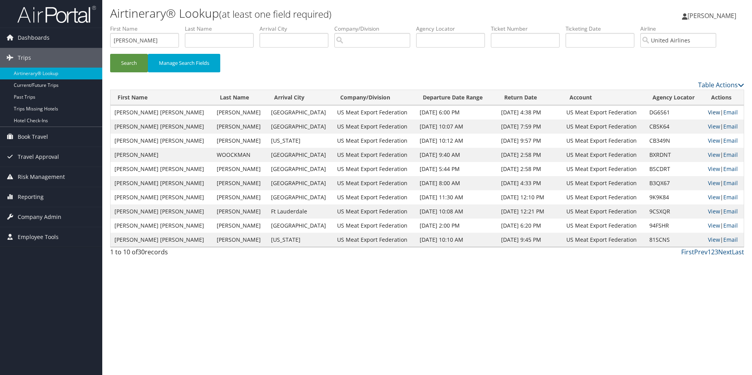
click at [708, 111] on link "View" at bounding box center [714, 111] width 12 height 7
drag, startPoint x: 143, startPoint y: 39, endPoint x: 51, endPoint y: 29, distance: 92.5
click at [51, 29] on div "Dashboards AirPortal 360™ (Manager) My Travel Dashboard Trips Airtinerary® Look…" at bounding box center [376, 187] width 752 height 375
type input "tracey"
click at [138, 65] on button "Search" at bounding box center [129, 63] width 38 height 18
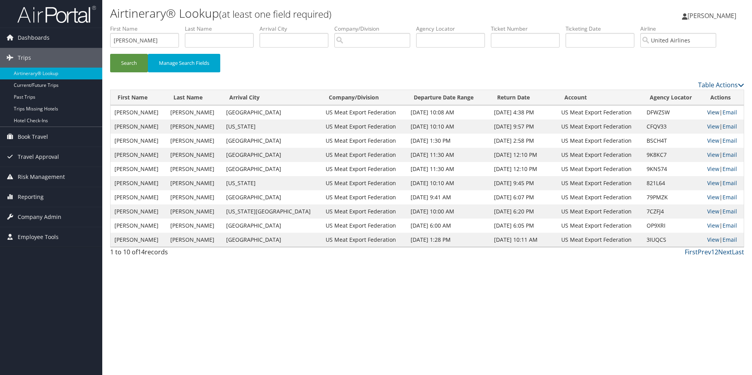
click at [707, 113] on link "View" at bounding box center [713, 111] width 12 height 7
click at [716, 38] on input "United Airlines" at bounding box center [678, 40] width 76 height 15
drag, startPoint x: 168, startPoint y: 40, endPoint x: 87, endPoint y: 17, distance: 84.0
click at [79, 22] on div "Dashboards AirPortal 360™ (Manager) My Travel Dashboard Trips Airtinerary® Look…" at bounding box center [376, 187] width 752 height 375
click at [675, 36] on input "search" at bounding box center [678, 40] width 76 height 15
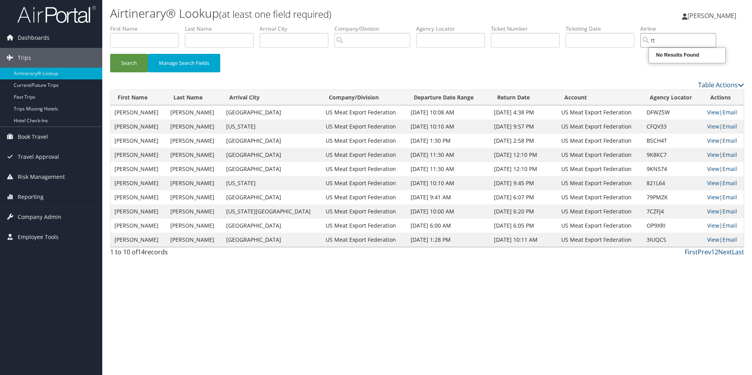
type input "t"
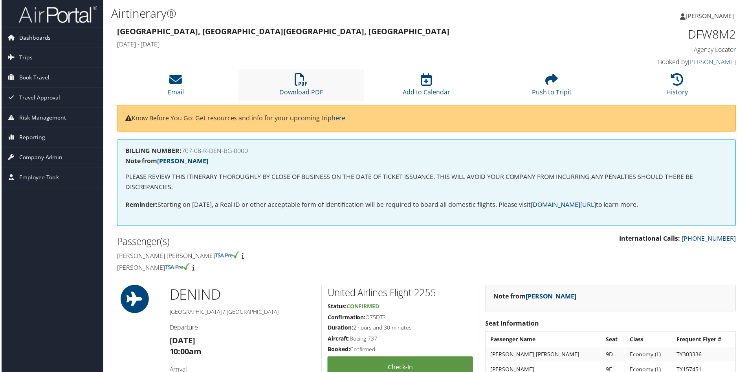
click at [313, 87] on li "Download PDF" at bounding box center [301, 86] width 126 height 32
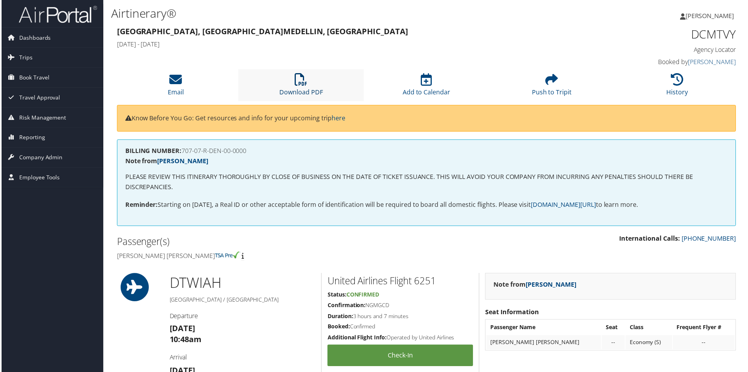
click at [300, 83] on icon at bounding box center [301, 80] width 13 height 13
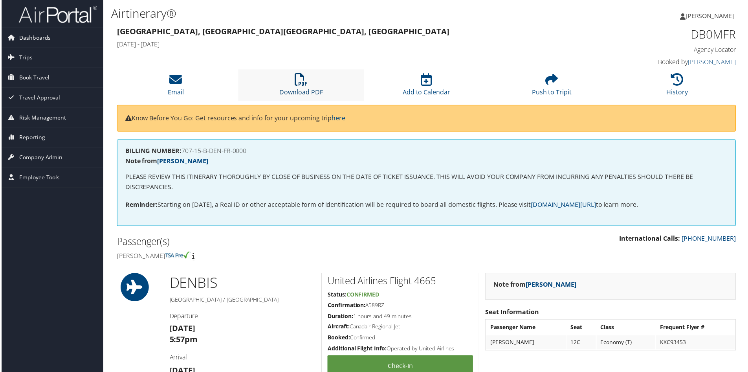
click at [299, 80] on icon at bounding box center [301, 80] width 13 height 13
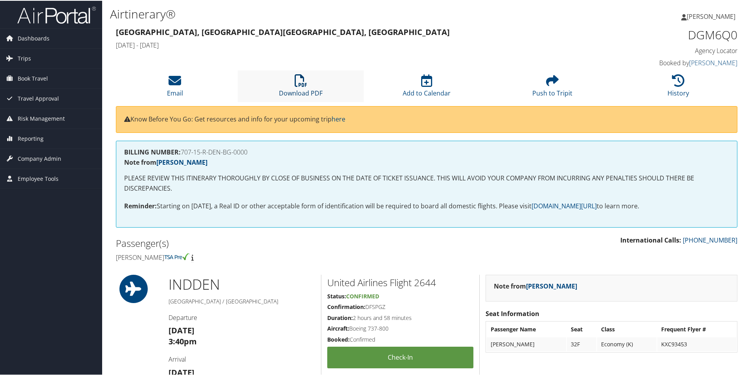
click at [302, 83] on icon at bounding box center [301, 80] width 13 height 13
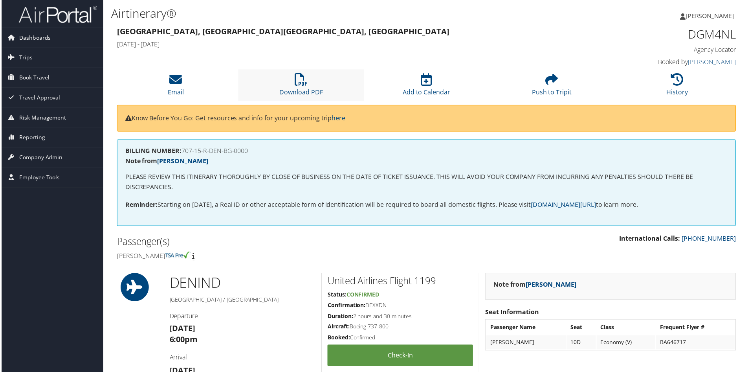
click at [303, 88] on li "Download PDF" at bounding box center [301, 86] width 126 height 32
click at [297, 86] on icon at bounding box center [301, 80] width 13 height 13
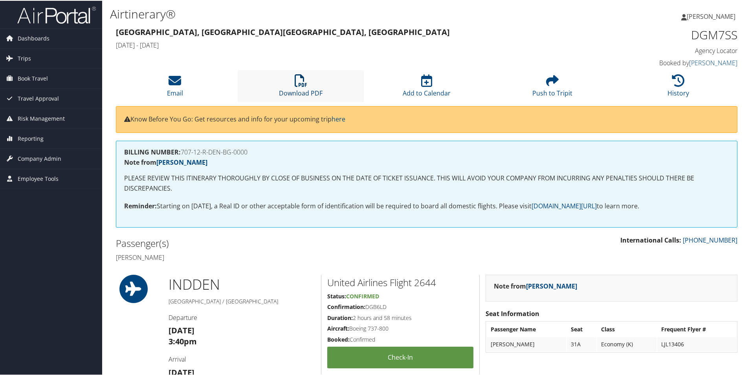
click at [298, 85] on icon at bounding box center [301, 80] width 13 height 13
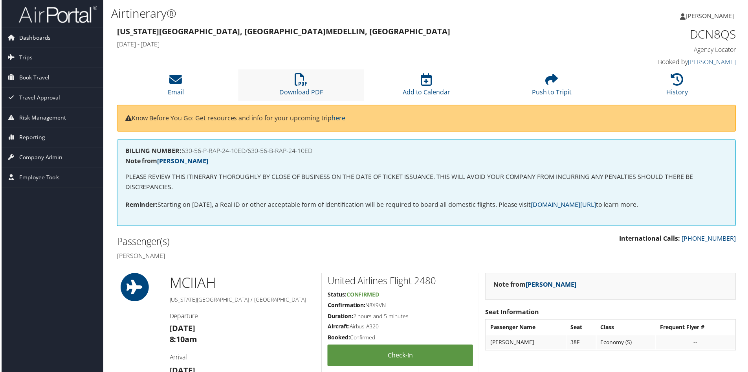
click at [303, 88] on li "Download PDF" at bounding box center [301, 86] width 126 height 32
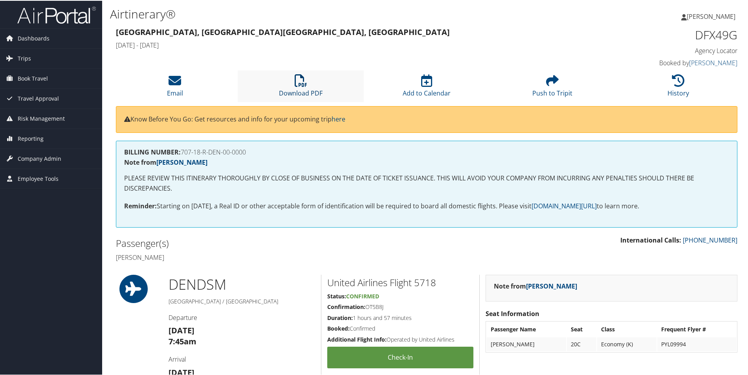
click at [298, 79] on icon at bounding box center [301, 80] width 13 height 13
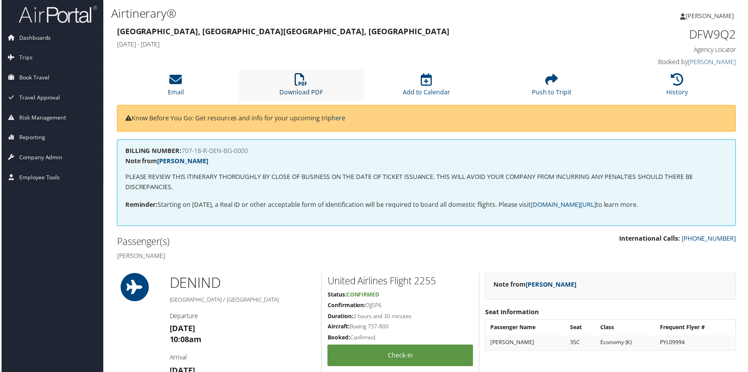
click at [297, 88] on link "Download PDF" at bounding box center [301, 87] width 44 height 19
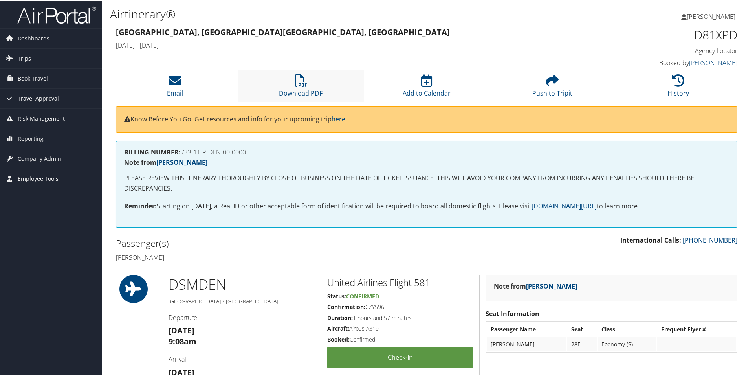
click at [307, 84] on li "Download PDF" at bounding box center [301, 86] width 126 height 32
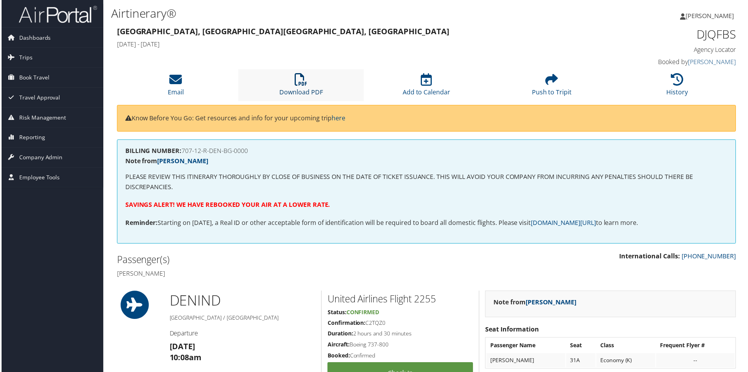
click at [294, 91] on link "Download PDF" at bounding box center [301, 87] width 44 height 19
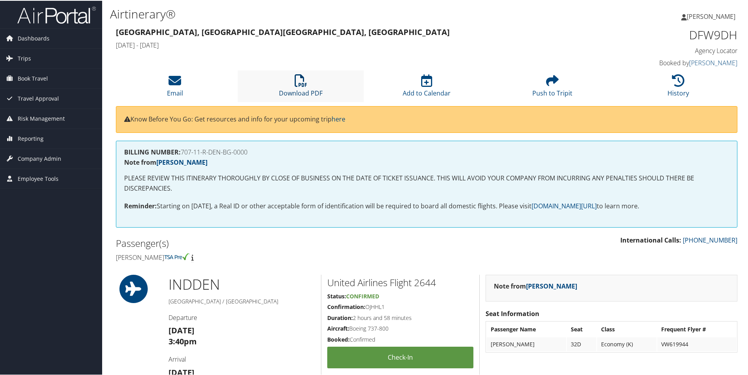
click at [311, 92] on link "Download PDF" at bounding box center [301, 87] width 44 height 19
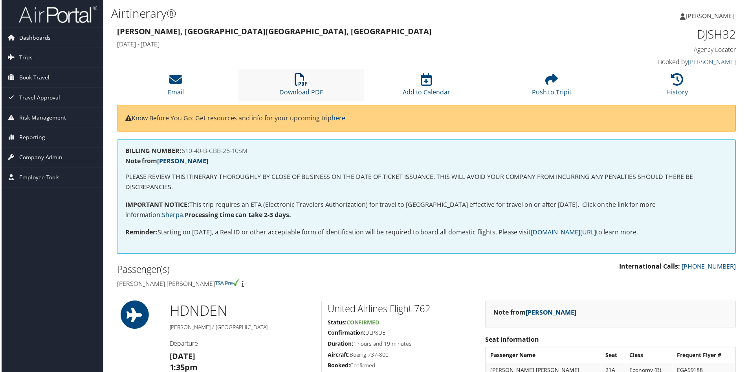
click at [299, 81] on icon at bounding box center [301, 80] width 13 height 13
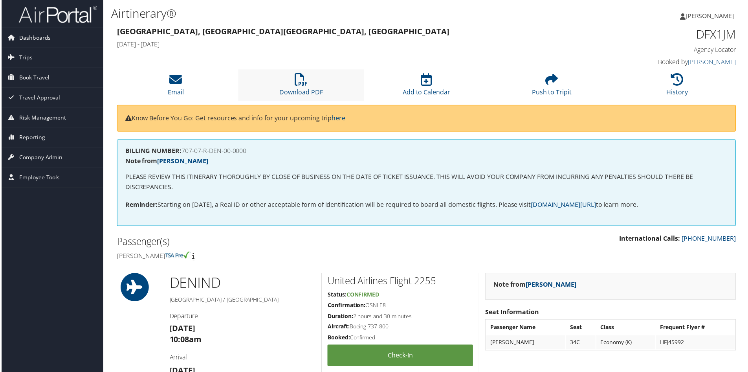
click at [296, 87] on li "Download PDF" at bounding box center [301, 86] width 126 height 32
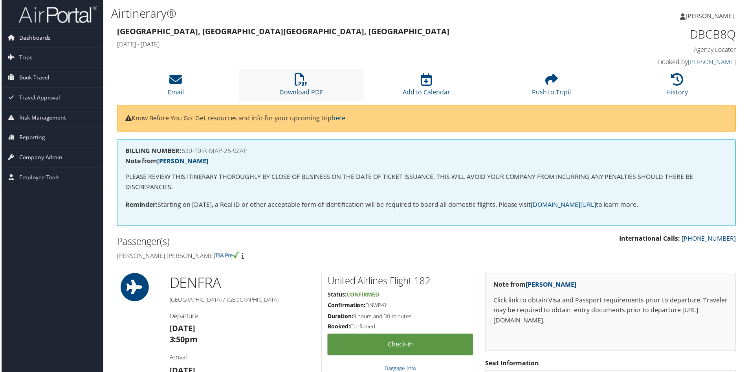
click at [286, 78] on li "Download PDF" at bounding box center [301, 86] width 126 height 32
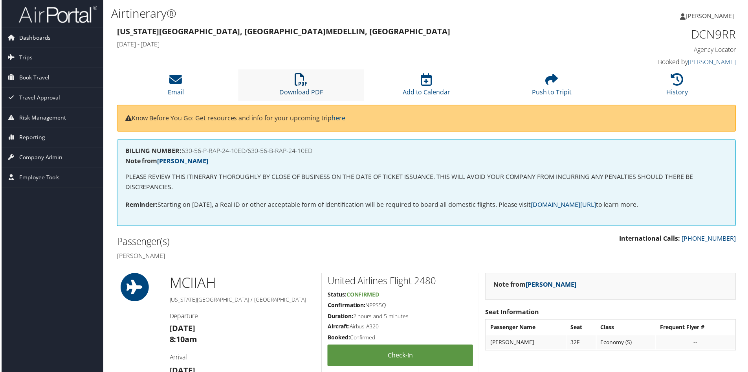
click at [298, 84] on icon at bounding box center [301, 80] width 13 height 13
click at [298, 87] on li "Download PDF" at bounding box center [301, 86] width 126 height 32
click at [303, 88] on link "Download PDF" at bounding box center [301, 87] width 44 height 19
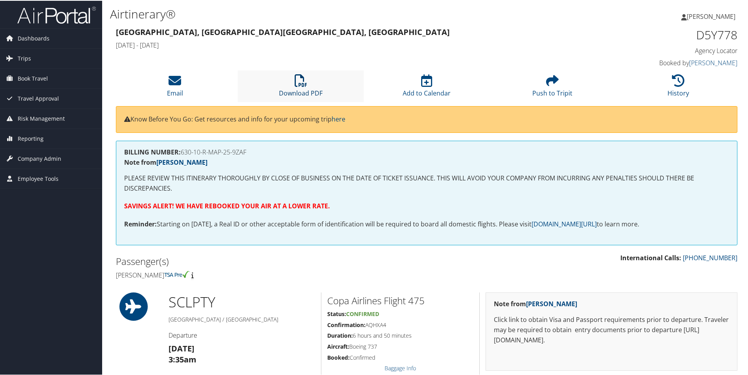
click at [295, 86] on icon at bounding box center [301, 80] width 13 height 13
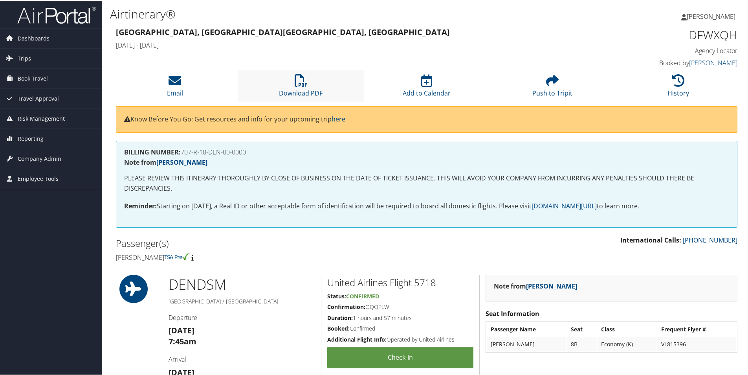
click at [309, 85] on li "Download PDF" at bounding box center [301, 86] width 126 height 32
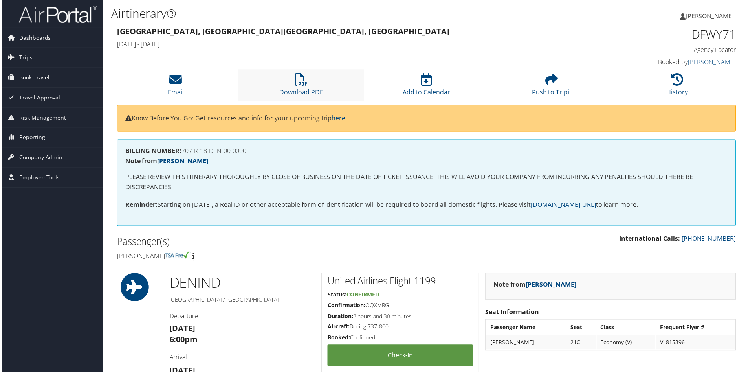
click at [313, 80] on li "Download PDF" at bounding box center [301, 86] width 126 height 32
click at [297, 83] on icon at bounding box center [301, 80] width 13 height 13
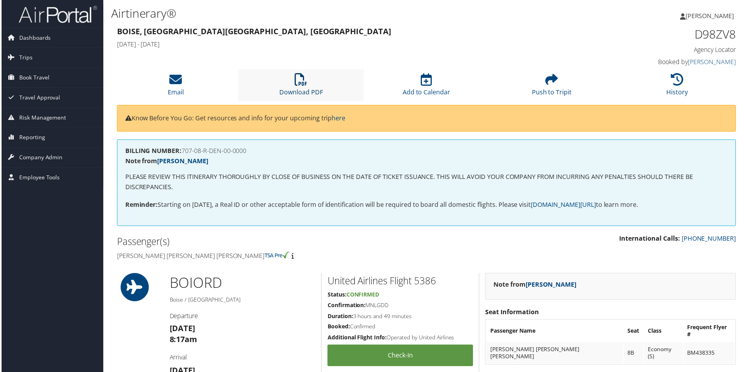
click at [300, 89] on link "Download PDF" at bounding box center [301, 87] width 44 height 19
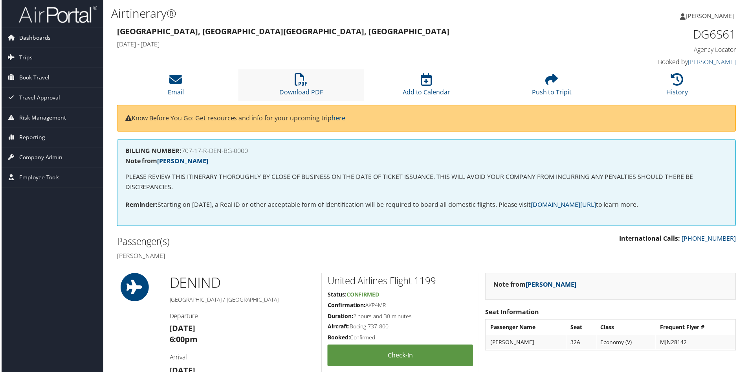
click at [292, 82] on li "Download PDF" at bounding box center [301, 86] width 126 height 32
click at [296, 87] on li "Download PDF" at bounding box center [301, 86] width 126 height 32
